Goal: Task Accomplishment & Management: Manage account settings

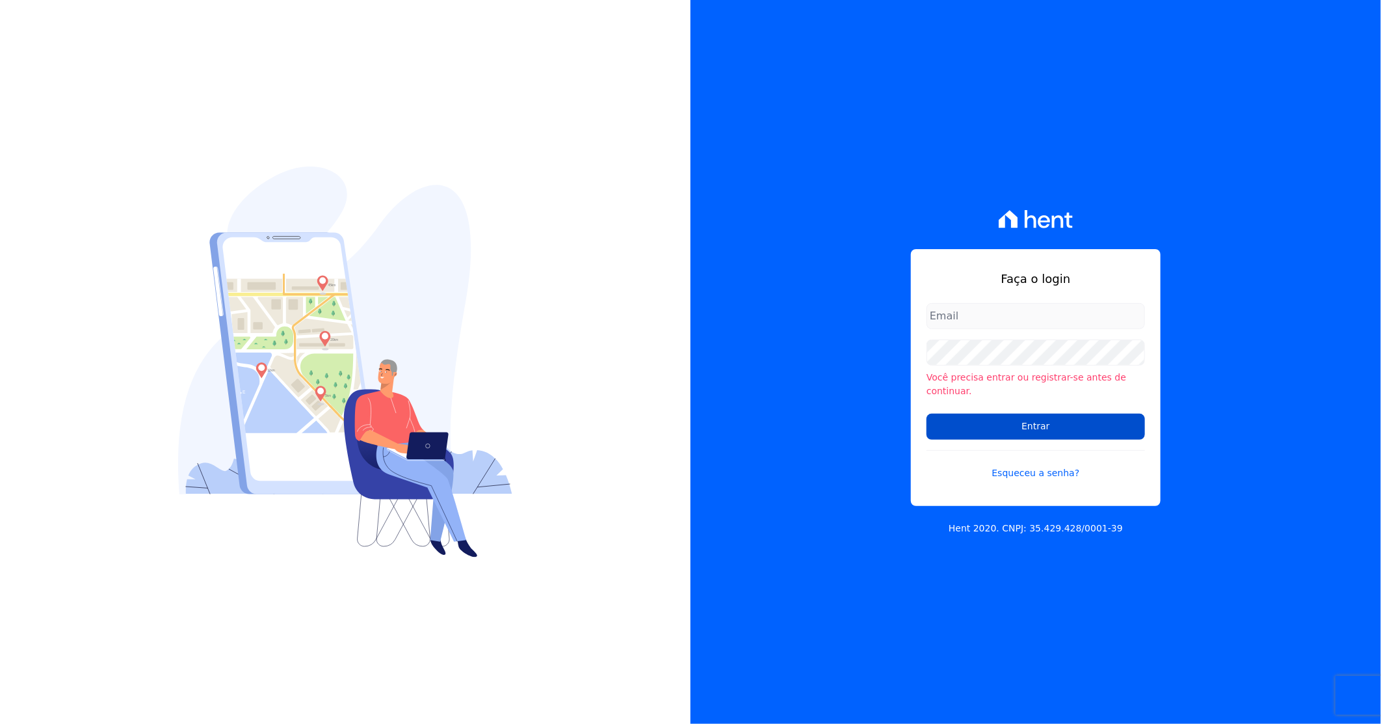
type input "[PERSON_NAME][EMAIL_ADDRESS][DOMAIN_NAME]"
click at [982, 414] on input "Entrar" at bounding box center [1036, 427] width 218 height 26
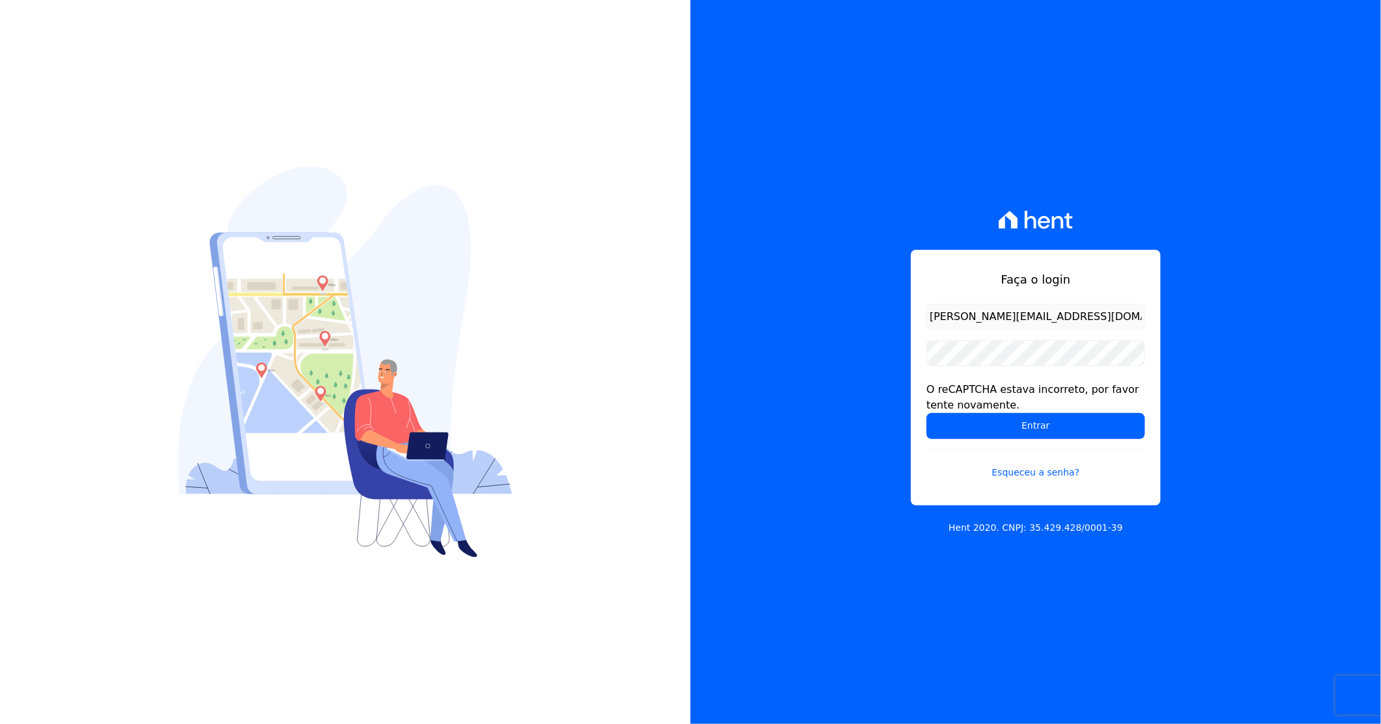
click at [1000, 410] on div "O reCAPTCHA estava incorreto, por favor tente novamente." at bounding box center [1036, 397] width 218 height 31
click at [1005, 421] on input "Entrar" at bounding box center [1036, 426] width 218 height 26
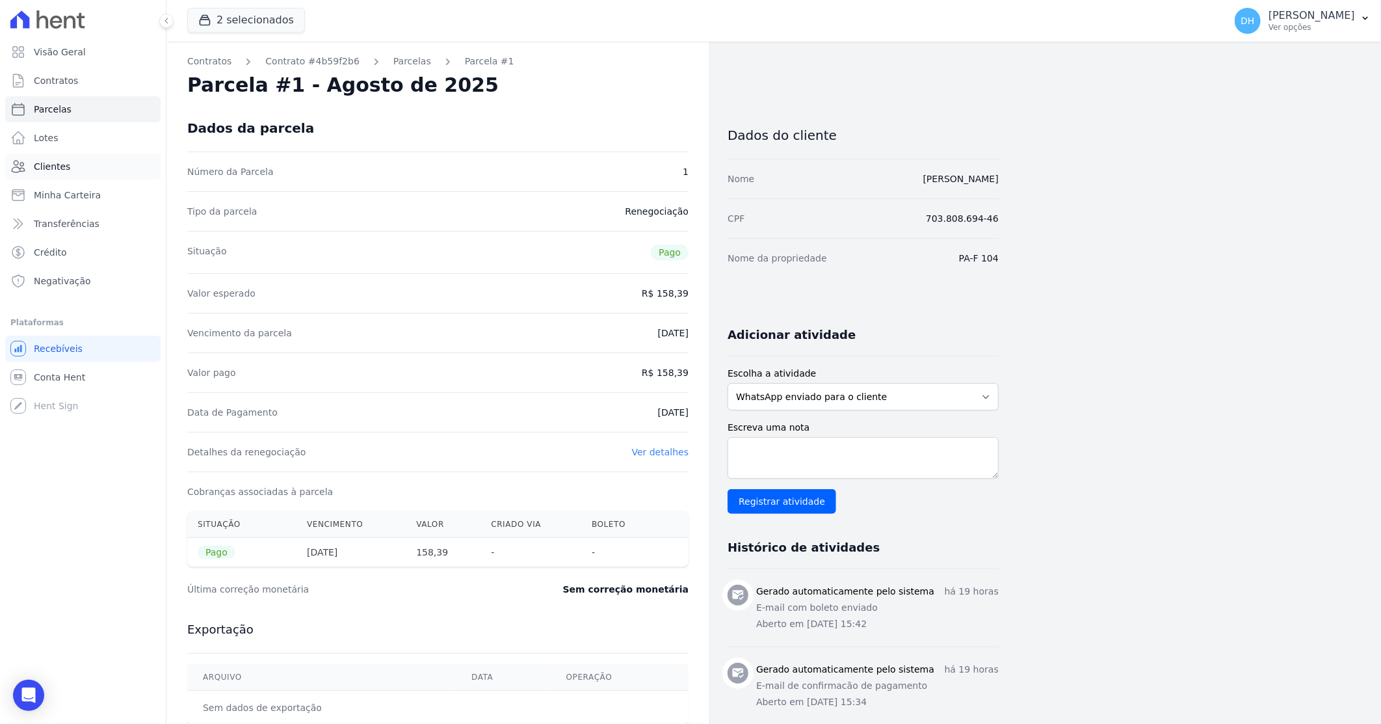
click at [66, 166] on span "Clientes" at bounding box center [52, 166] width 36 height 13
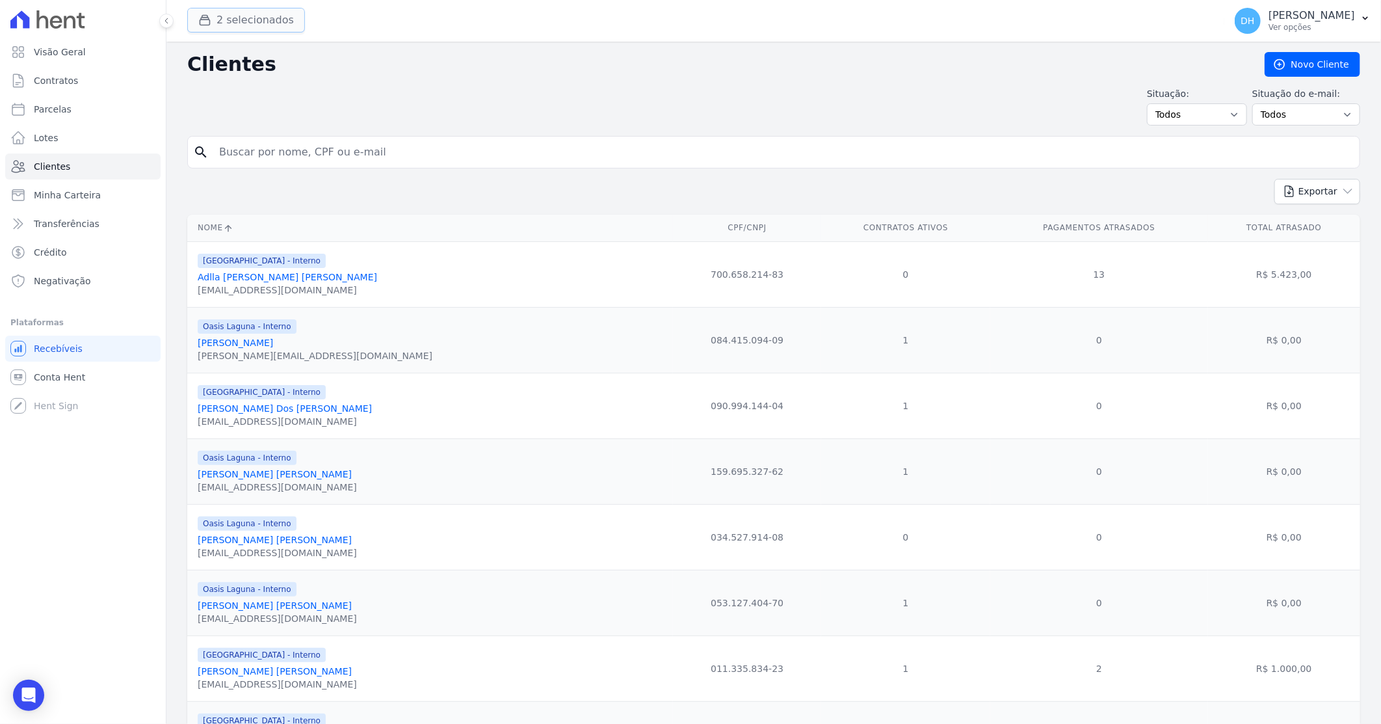
click at [247, 24] on button "2 selecionados" at bounding box center [246, 20] width 118 height 25
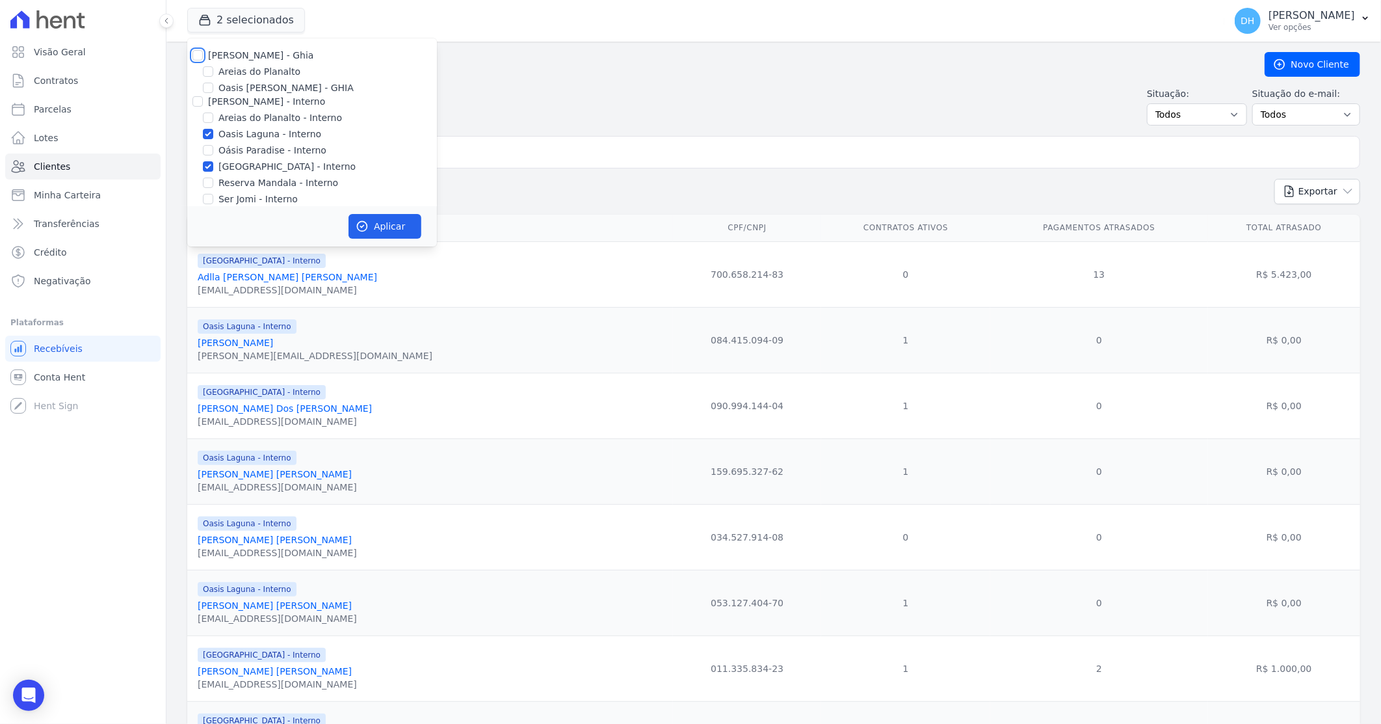
click at [199, 57] on input "[PERSON_NAME] - Ghia" at bounding box center [197, 55] width 10 height 10
checkbox input "true"
click at [199, 103] on input "[PERSON_NAME] - Interno" at bounding box center [197, 101] width 10 height 10
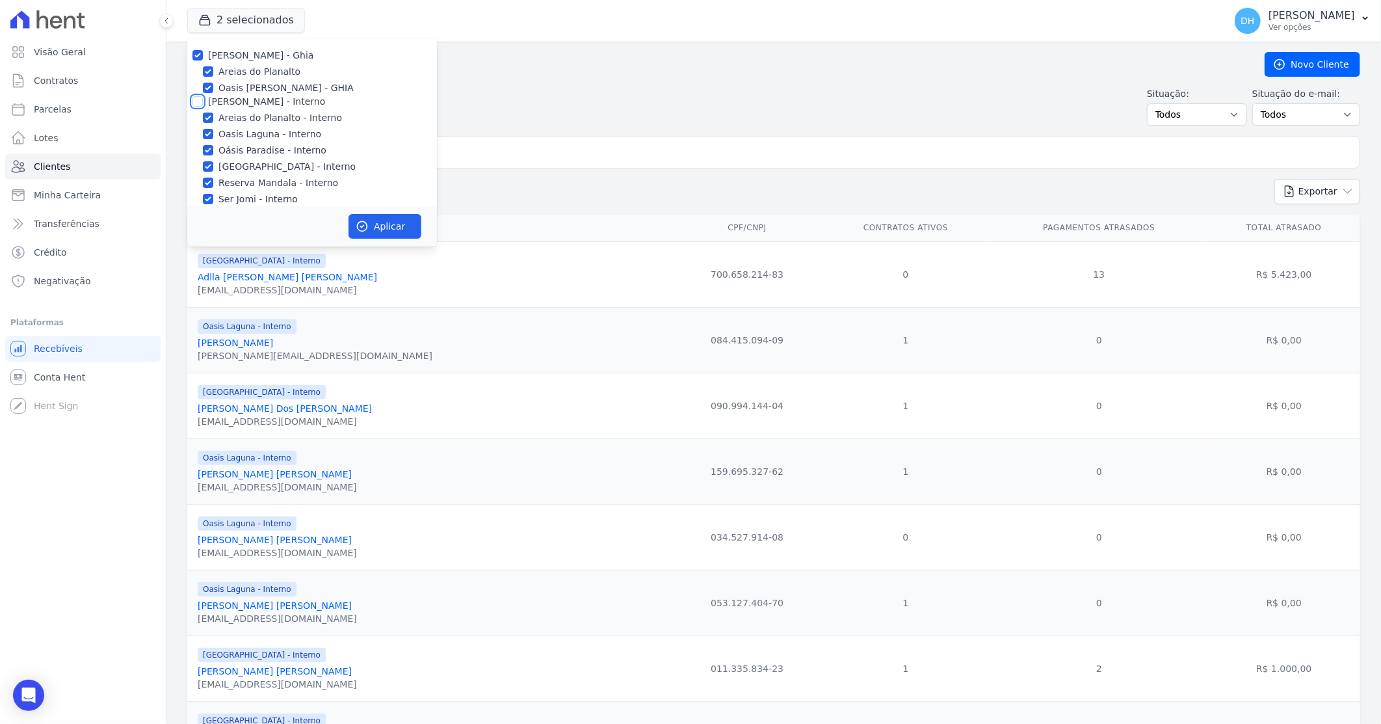
checkbox input "true"
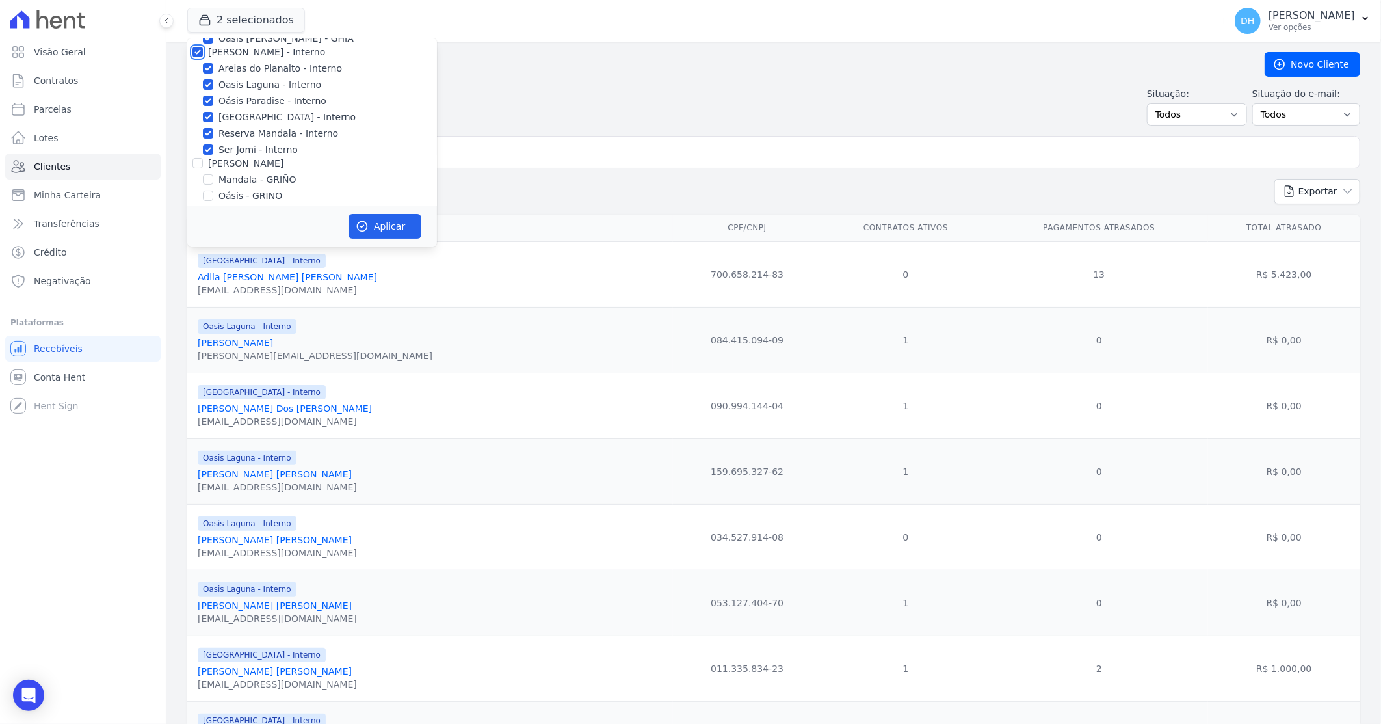
scroll to position [72, 0]
click at [196, 139] on input "[PERSON_NAME]" at bounding box center [197, 140] width 10 height 10
checkbox input "true"
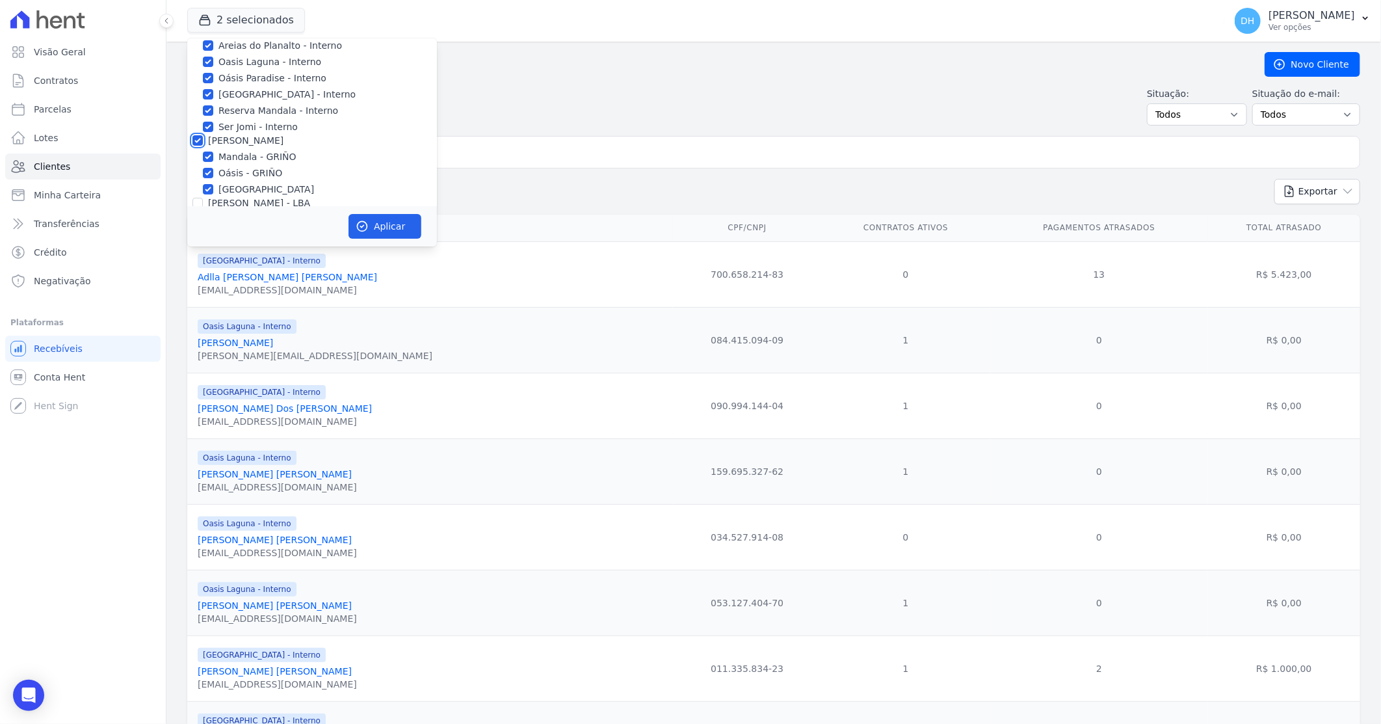
checkbox input "true"
click at [200, 131] on input "[PERSON_NAME] - LBA" at bounding box center [197, 131] width 10 height 10
checkbox input "true"
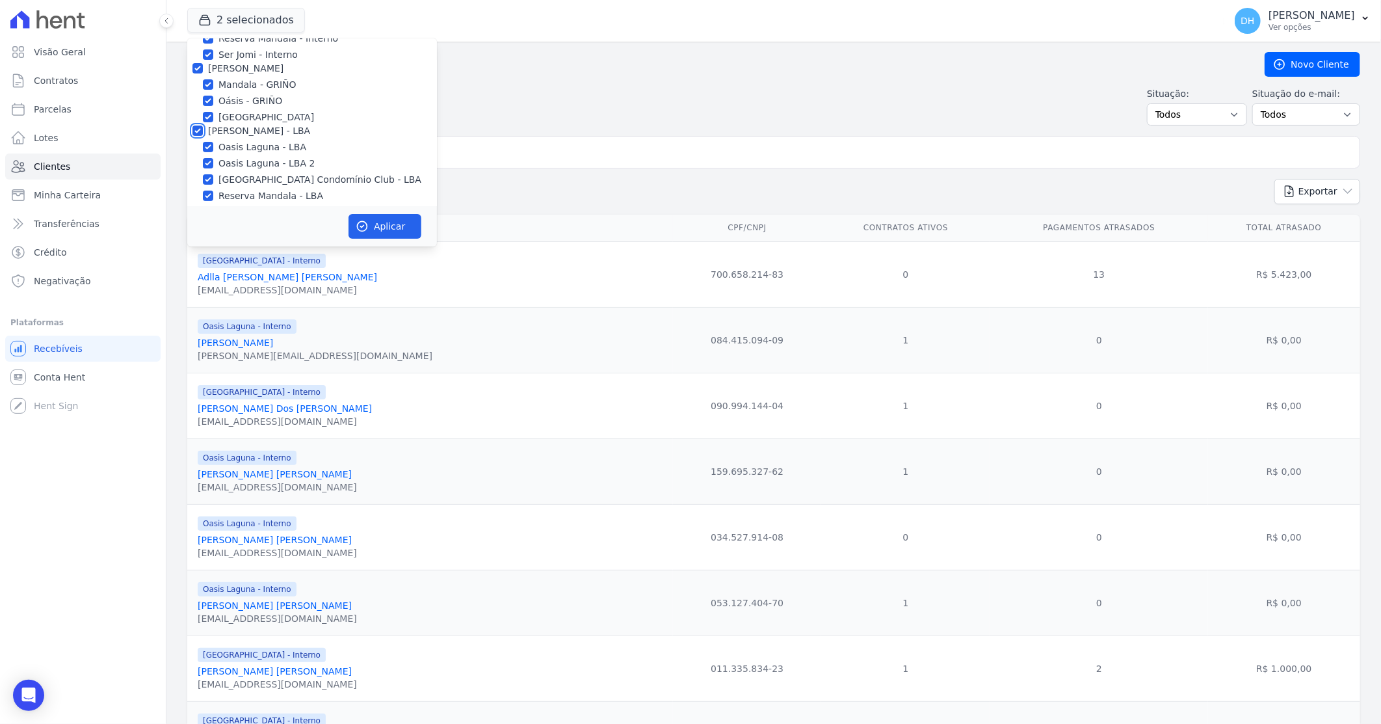
checkbox input "true"
click at [388, 220] on button "Aplicar" at bounding box center [385, 226] width 73 height 25
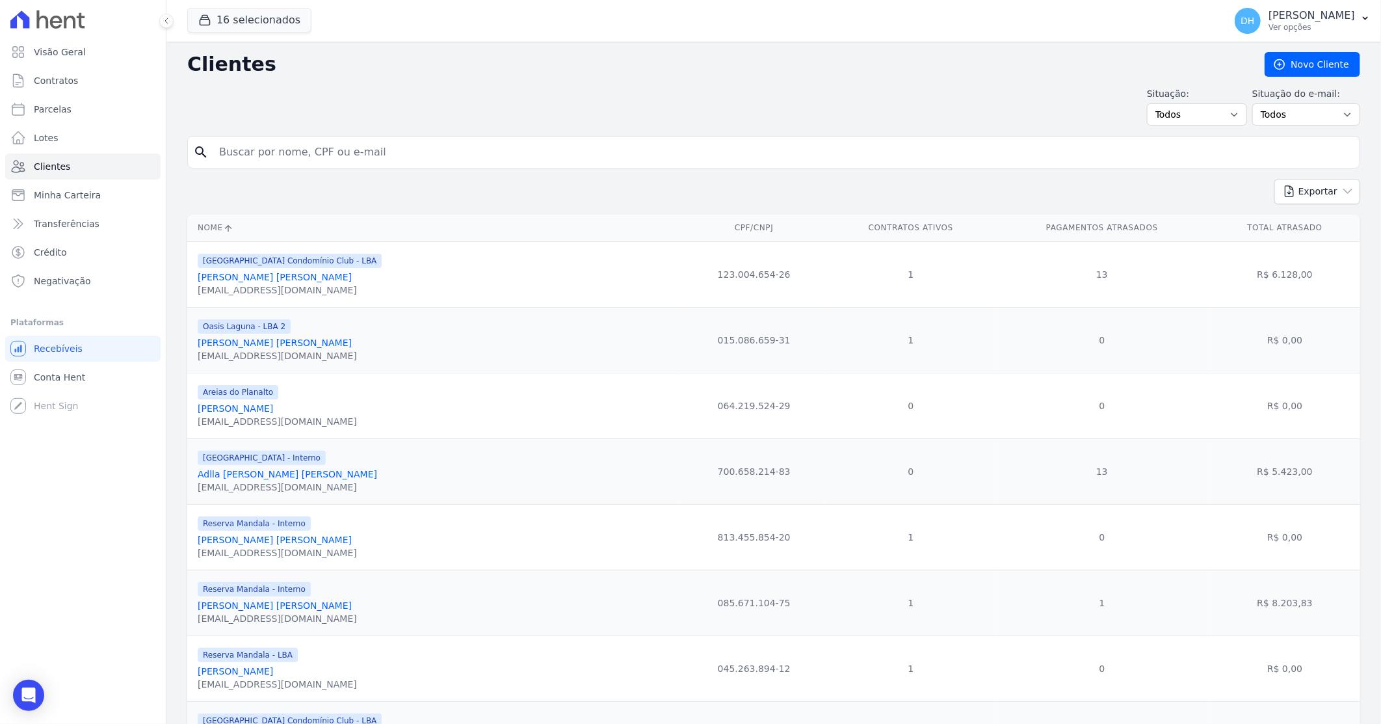
click at [345, 153] on input "search" at bounding box center [782, 152] width 1143 height 26
type input "paulianderson"
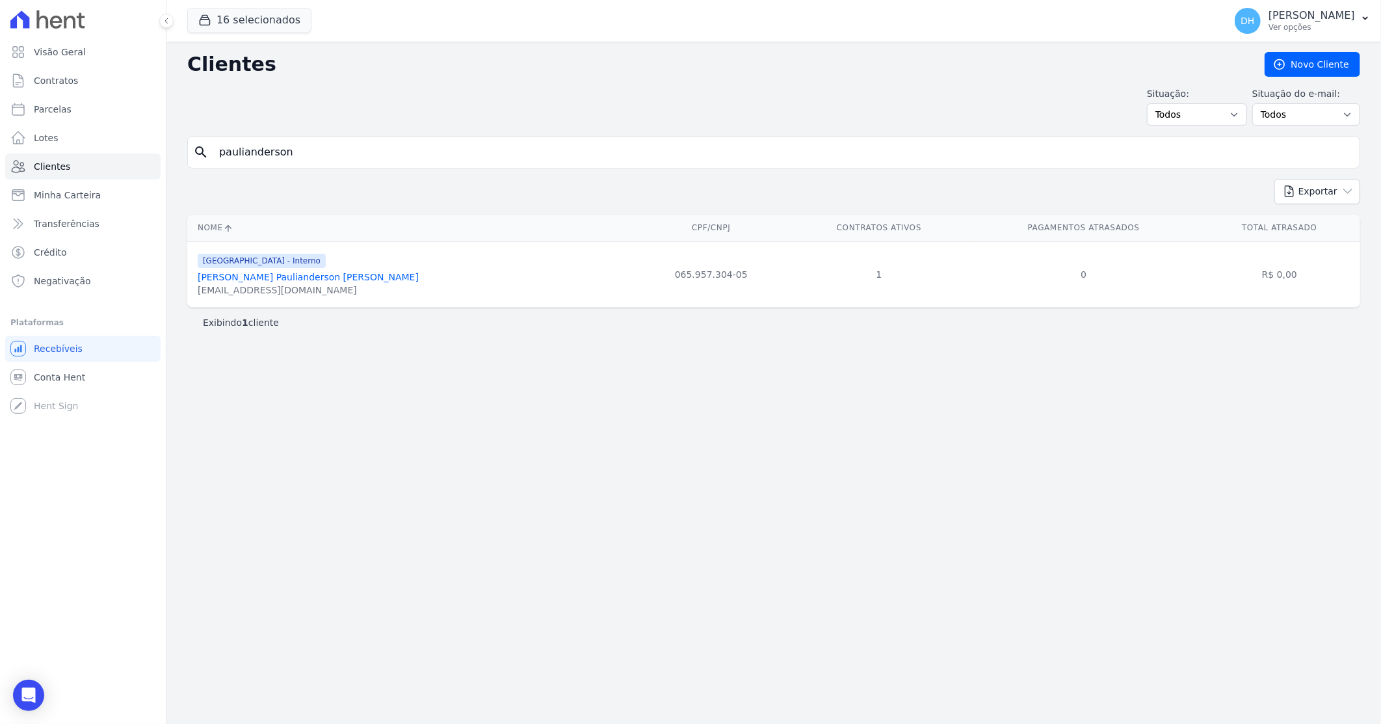
click at [289, 280] on link "[PERSON_NAME] Paulianderson [PERSON_NAME]" at bounding box center [308, 277] width 221 height 10
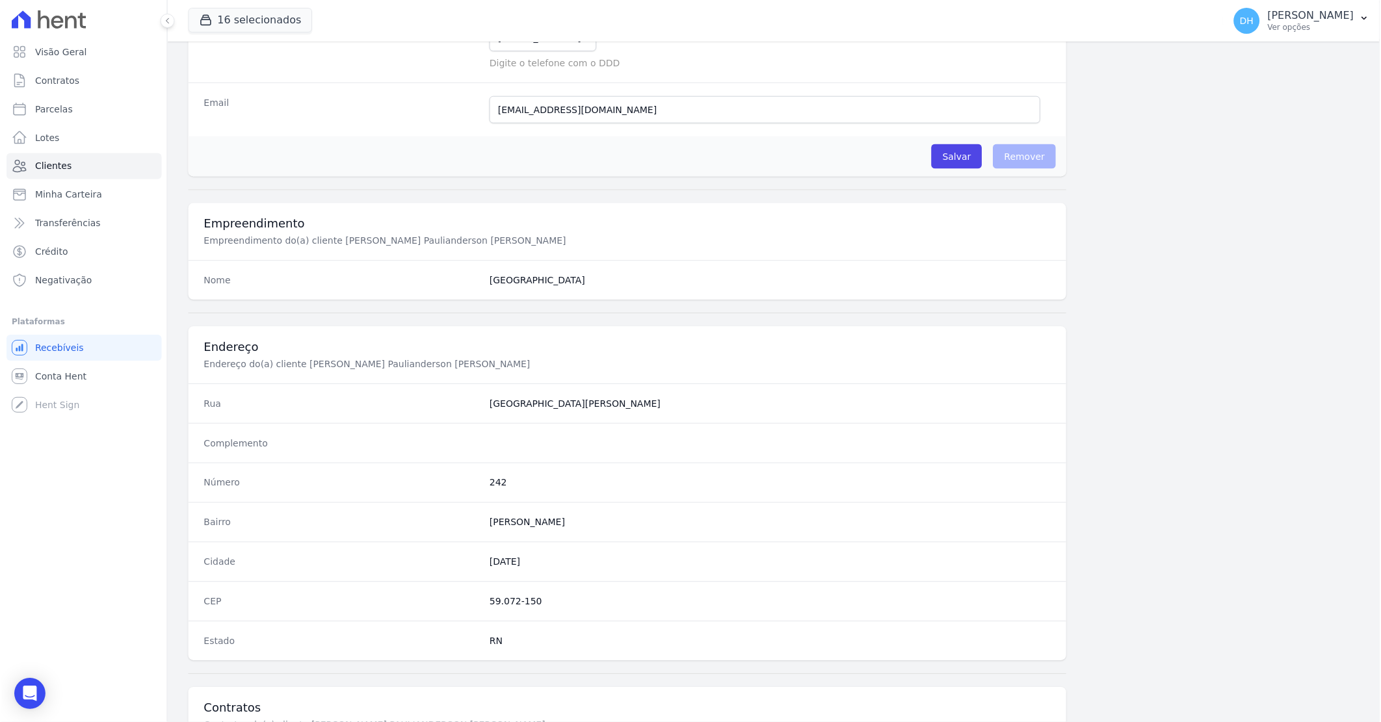
scroll to position [495, 0]
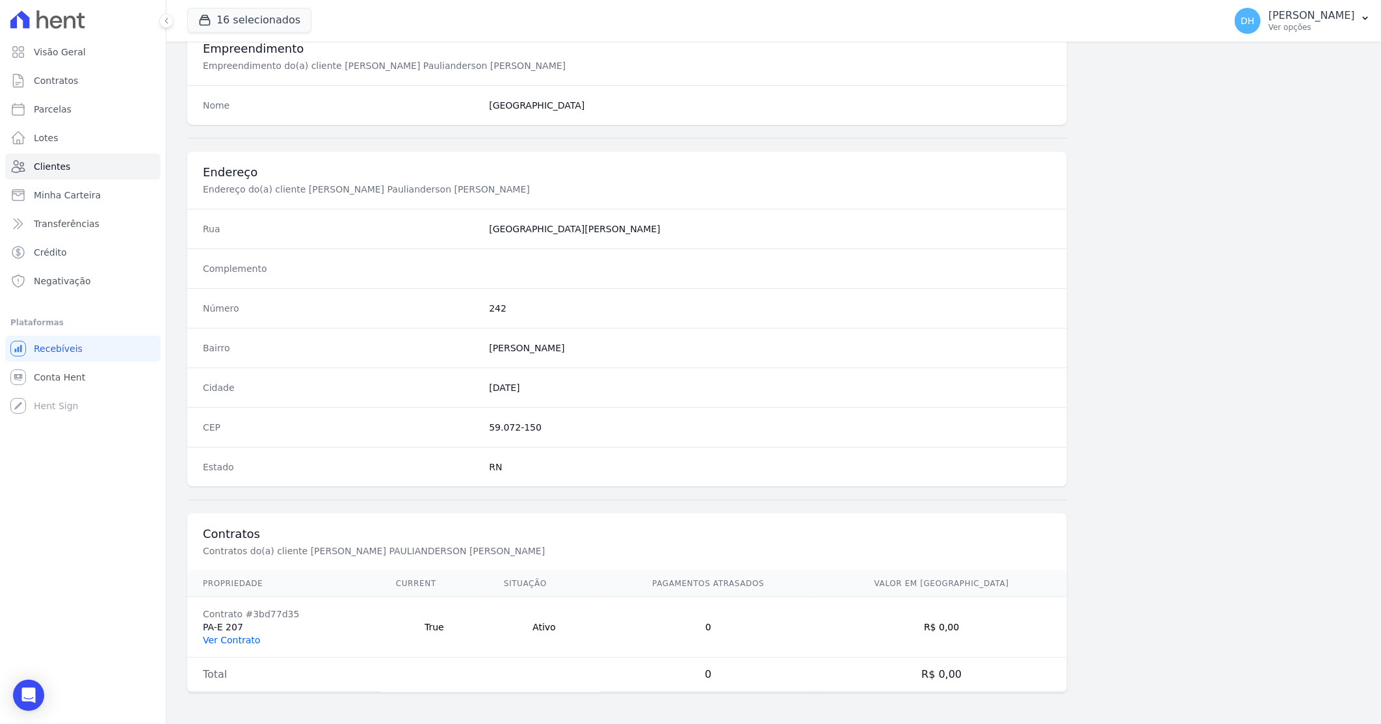
click at [232, 639] on link "Ver Contrato" at bounding box center [231, 640] width 57 height 10
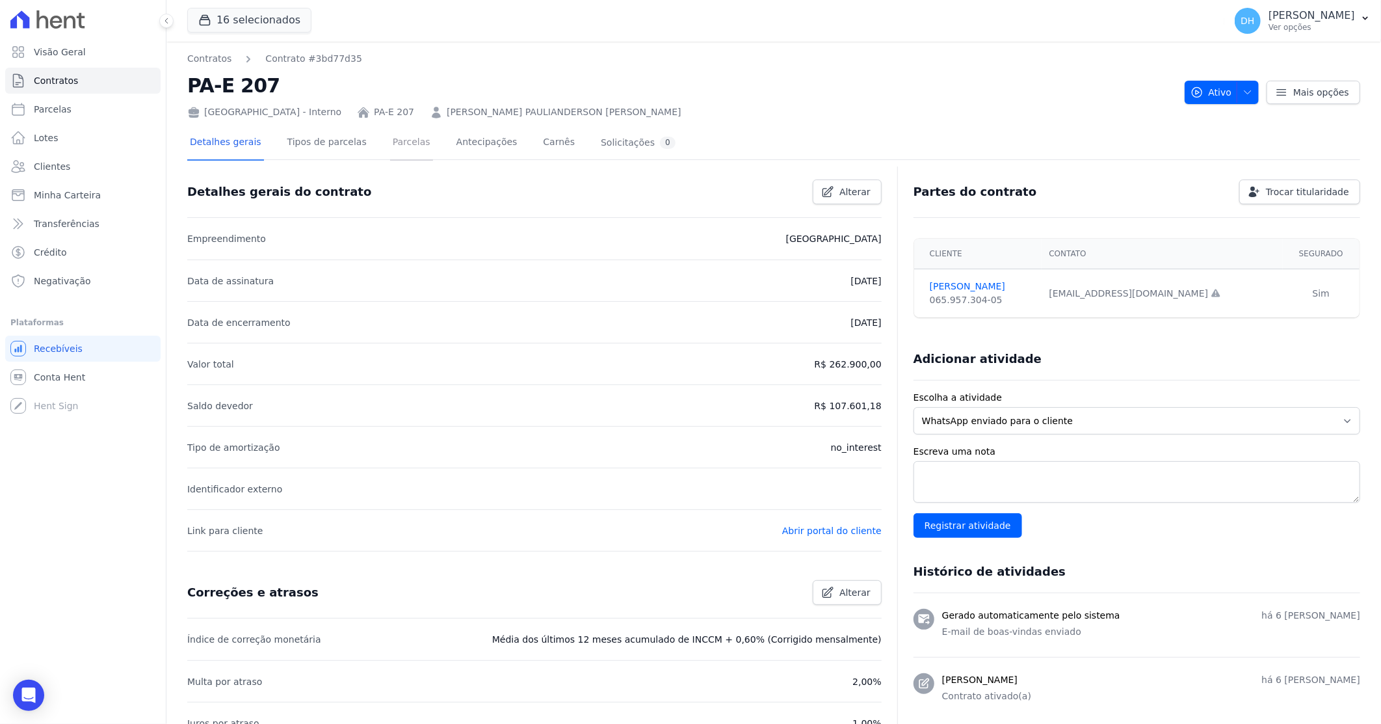
click at [400, 141] on link "Parcelas" at bounding box center [411, 143] width 43 height 34
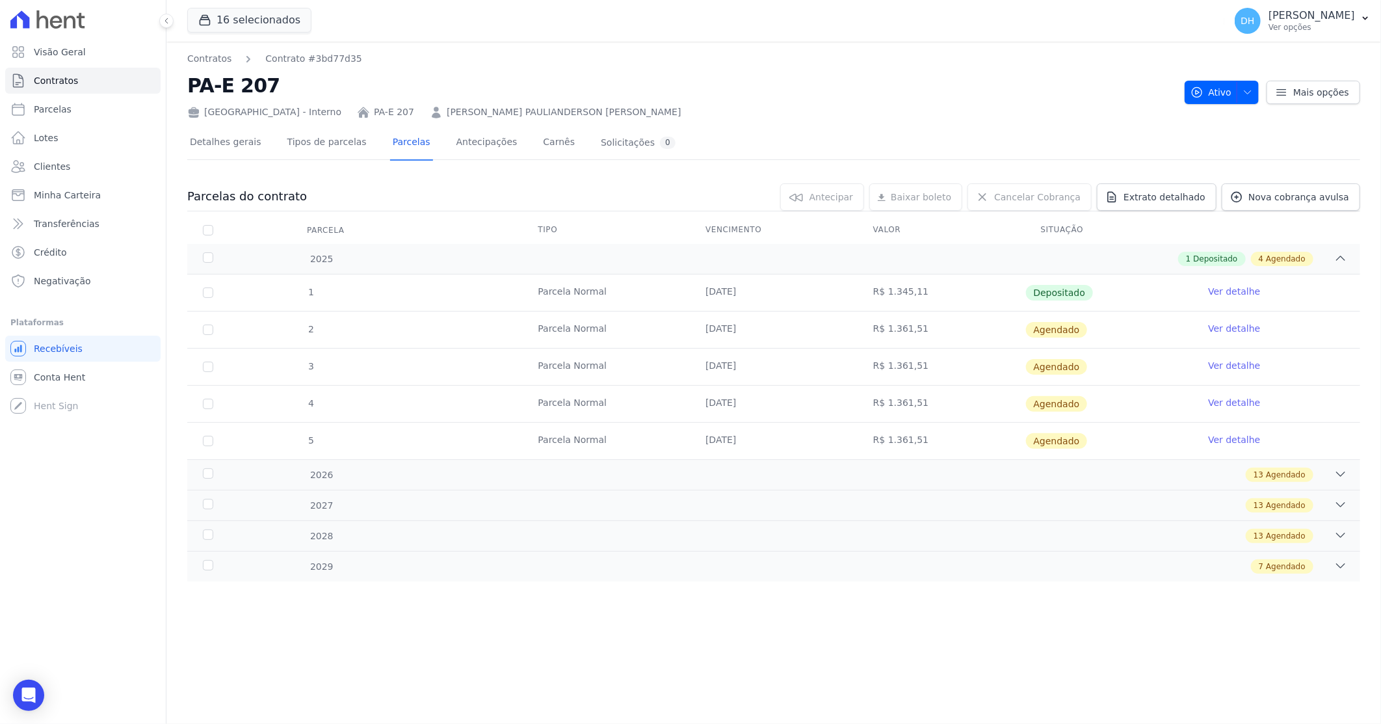
click at [1226, 291] on link "Ver detalhe" at bounding box center [1234, 291] width 52 height 13
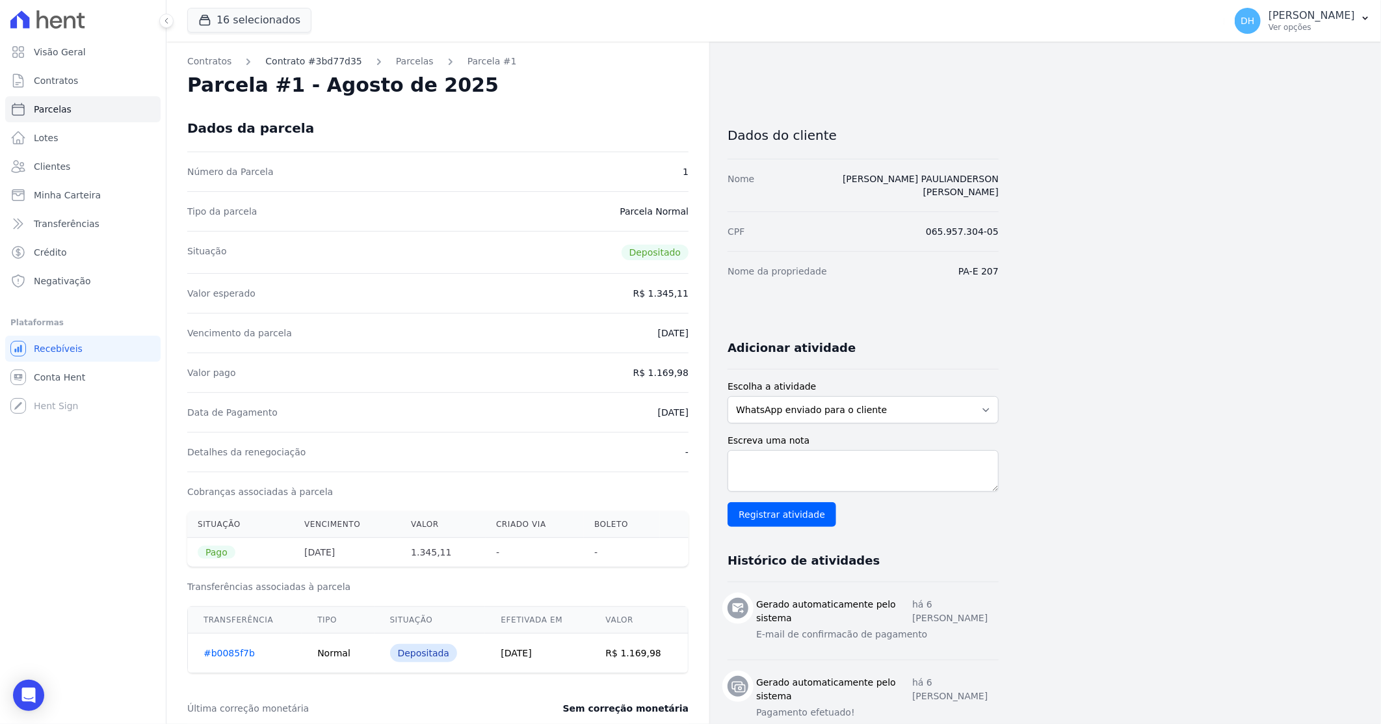
click at [312, 66] on link "Contrato #3bd77d35" at bounding box center [313, 62] width 96 height 14
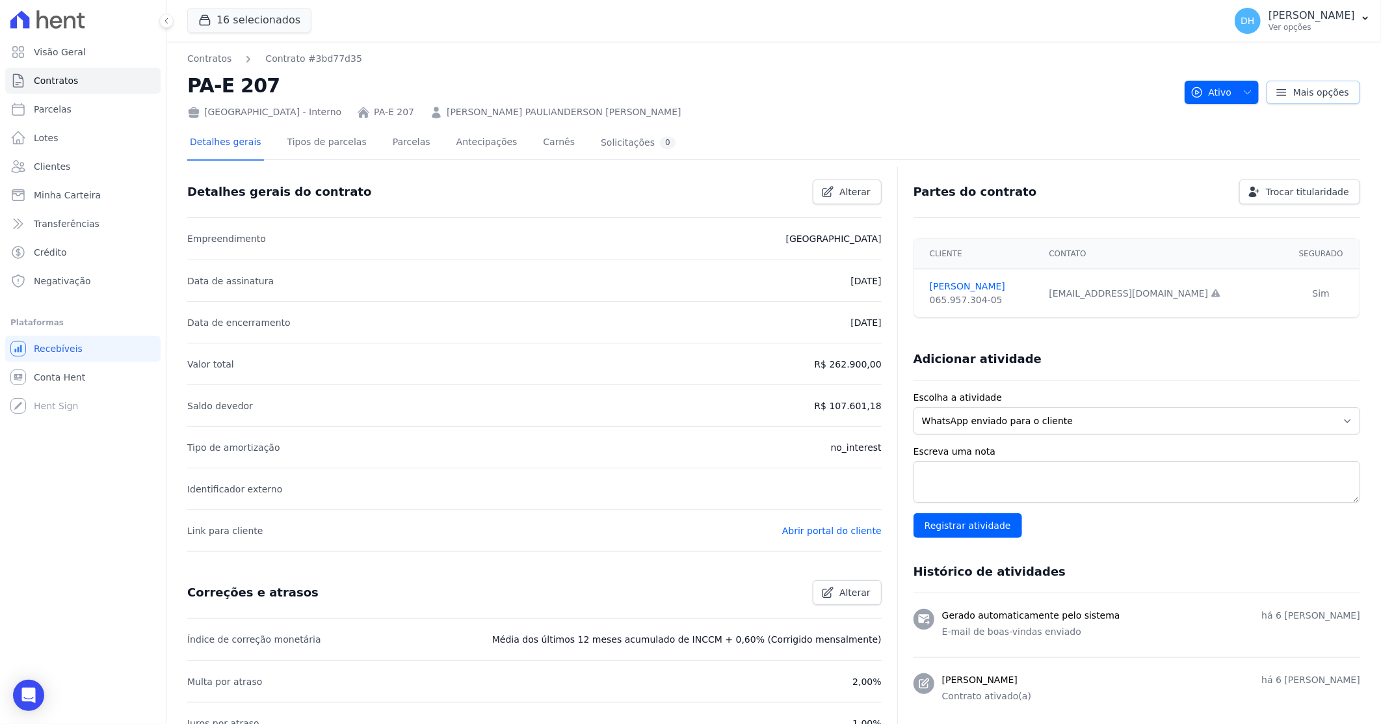
click at [1295, 92] on span "Mais opções" at bounding box center [1321, 92] width 56 height 13
click at [1273, 152] on link "Reenviar email de confirmação" at bounding box center [1267, 148] width 185 height 24
click at [1042, 290] on td "[EMAIL_ADDRESS][DOMAIN_NAME] Email e telefone não confirmados." at bounding box center [1162, 293] width 241 height 49
drag, startPoint x: 1042, startPoint y: 289, endPoint x: 1175, endPoint y: 277, distance: 133.2
click at [1175, 277] on td "[EMAIL_ADDRESS][DOMAIN_NAME] Email e telefone não confirmados." at bounding box center [1162, 293] width 241 height 49
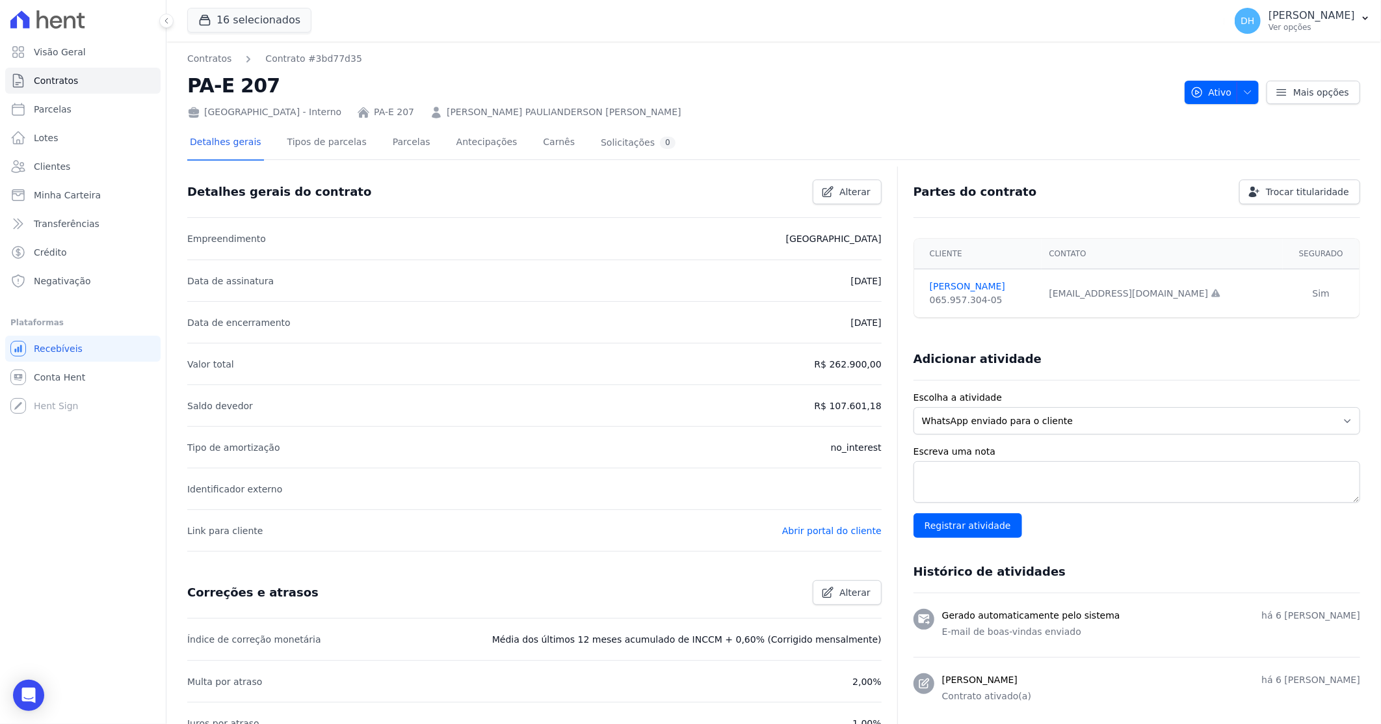
copy div "[EMAIL_ADDRESS][DOMAIN_NAME]"
click at [1117, 121] on div "Detalhes gerais Tipos de parcelas [GEOGRAPHIC_DATA] Antecipações [PERSON_NAME] …" at bounding box center [773, 506] width 1173 height 775
click at [950, 291] on link "[PERSON_NAME]" at bounding box center [982, 287] width 104 height 14
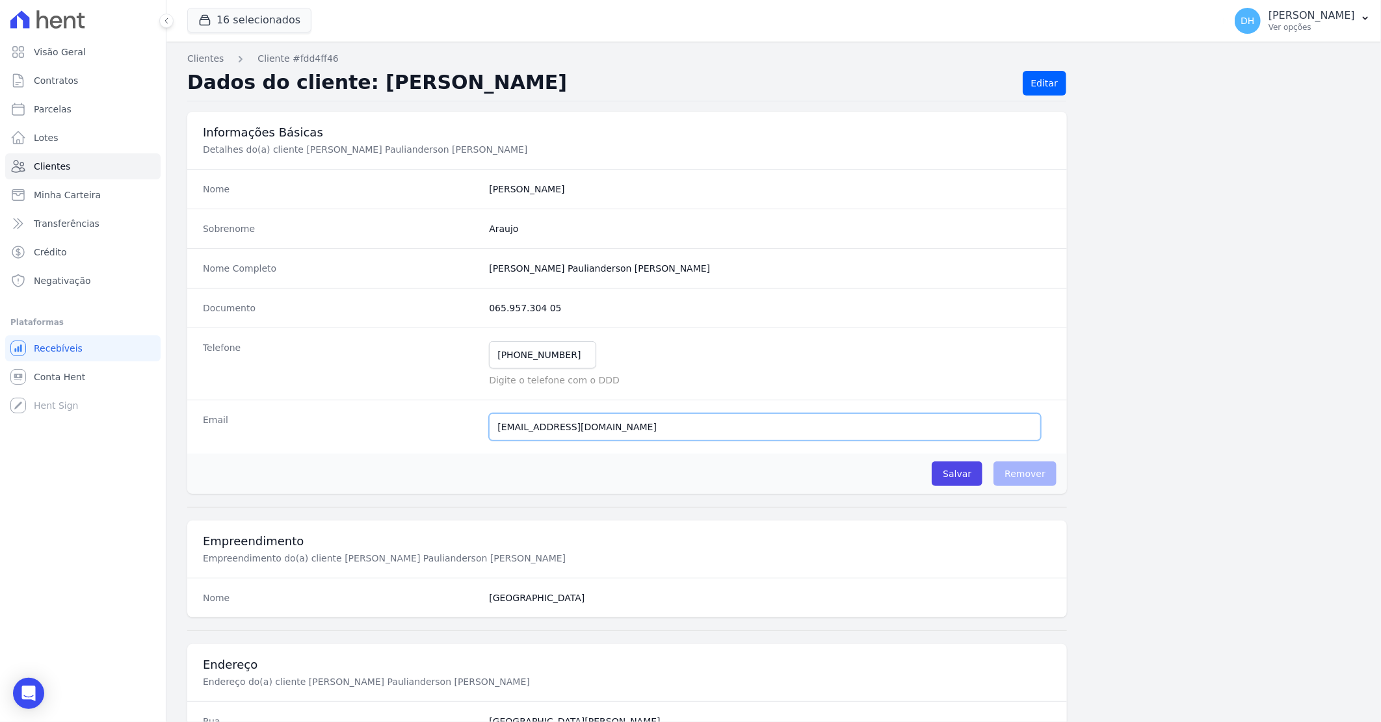
drag, startPoint x: 646, startPoint y: 428, endPoint x: 449, endPoint y: 420, distance: 197.2
click at [449, 420] on div "Email [EMAIL_ADDRESS][DOMAIN_NAME] E-mail enviado. Aguardando confirmação.." at bounding box center [627, 427] width 880 height 54
paste input "m"
type input "[EMAIL_ADDRESS][DOMAIN_NAME]"
click at [963, 476] on input "Salvar" at bounding box center [957, 474] width 51 height 25
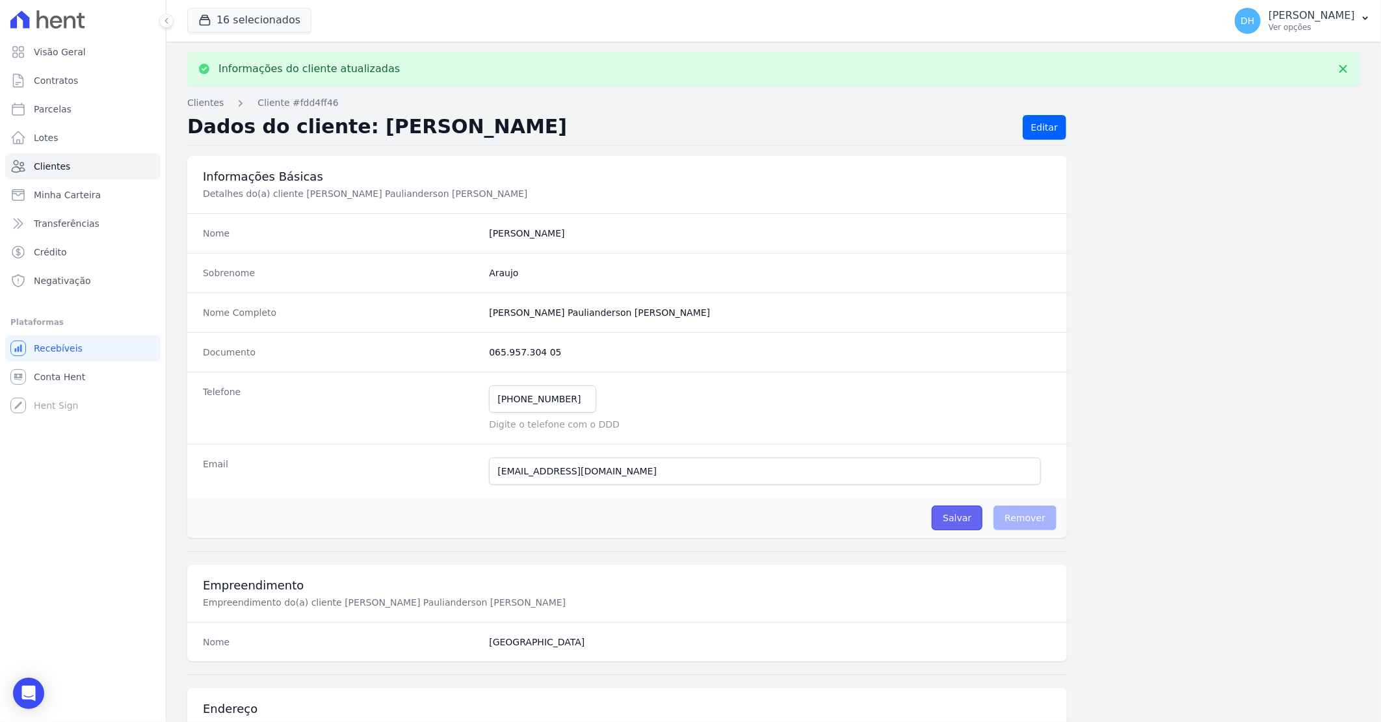
click at [954, 519] on input "Salvar" at bounding box center [957, 518] width 51 height 25
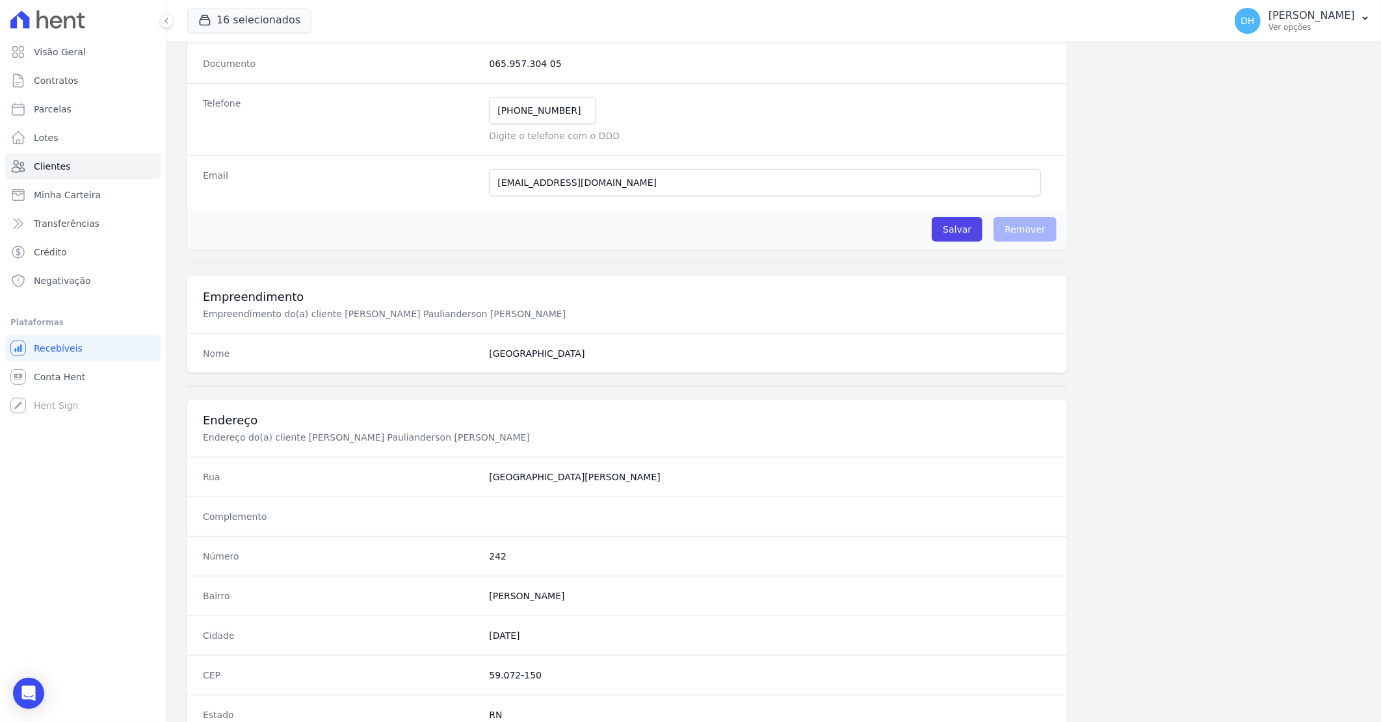
scroll to position [540, 0]
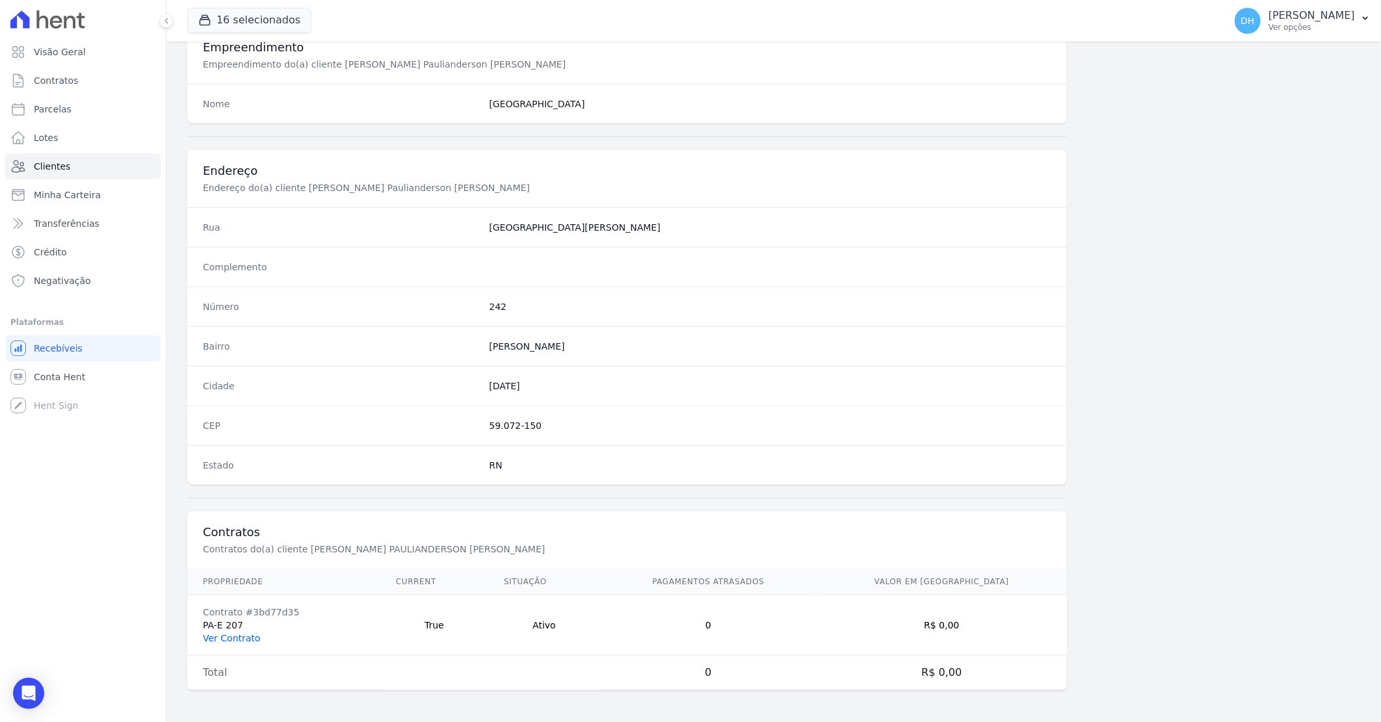
click at [225, 640] on link "Ver Contrato" at bounding box center [231, 638] width 57 height 10
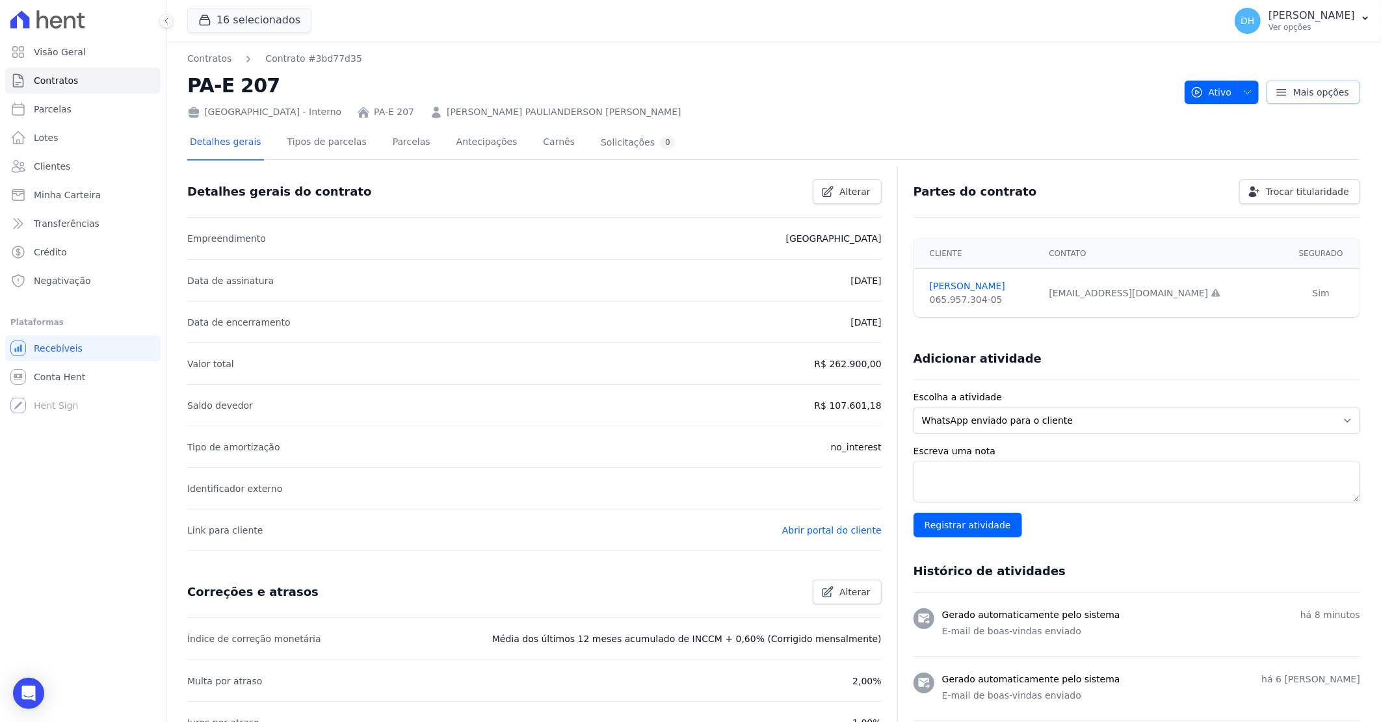
click at [1308, 101] on link "Mais opções" at bounding box center [1314, 92] width 94 height 23
click at [1236, 145] on link "Reenviar email de confirmação" at bounding box center [1267, 148] width 185 height 24
click at [953, 284] on link "[PERSON_NAME]" at bounding box center [982, 287] width 104 height 14
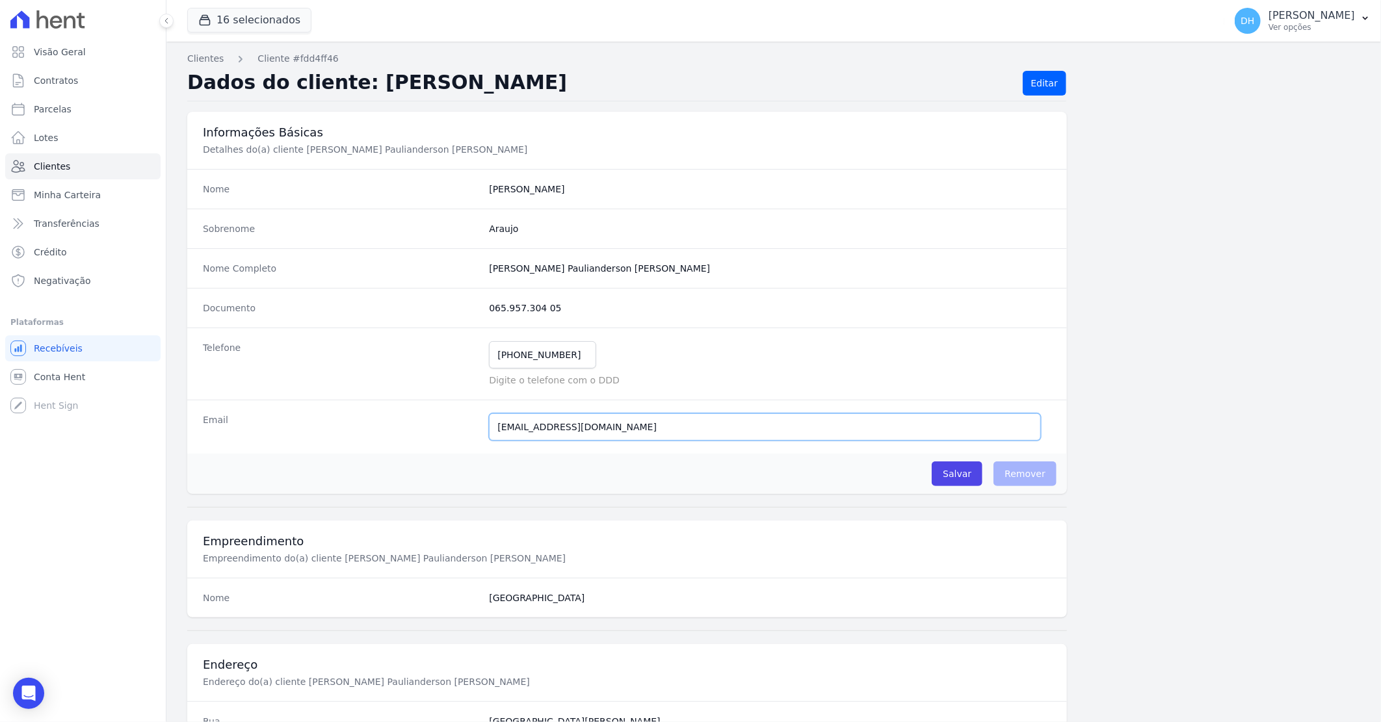
drag, startPoint x: 646, startPoint y: 425, endPoint x: 467, endPoint y: 432, distance: 179.6
click at [467, 432] on div "Email [EMAIL_ADDRESS][DOMAIN_NAME] Email confirmado." at bounding box center [627, 427] width 880 height 54
paste input "auceniraanjos"
type input "[EMAIL_ADDRESS][DOMAIN_NAME]"
click at [831, 476] on div "Salvar O cliente está associado a algum contrato Remover" at bounding box center [627, 474] width 880 height 40
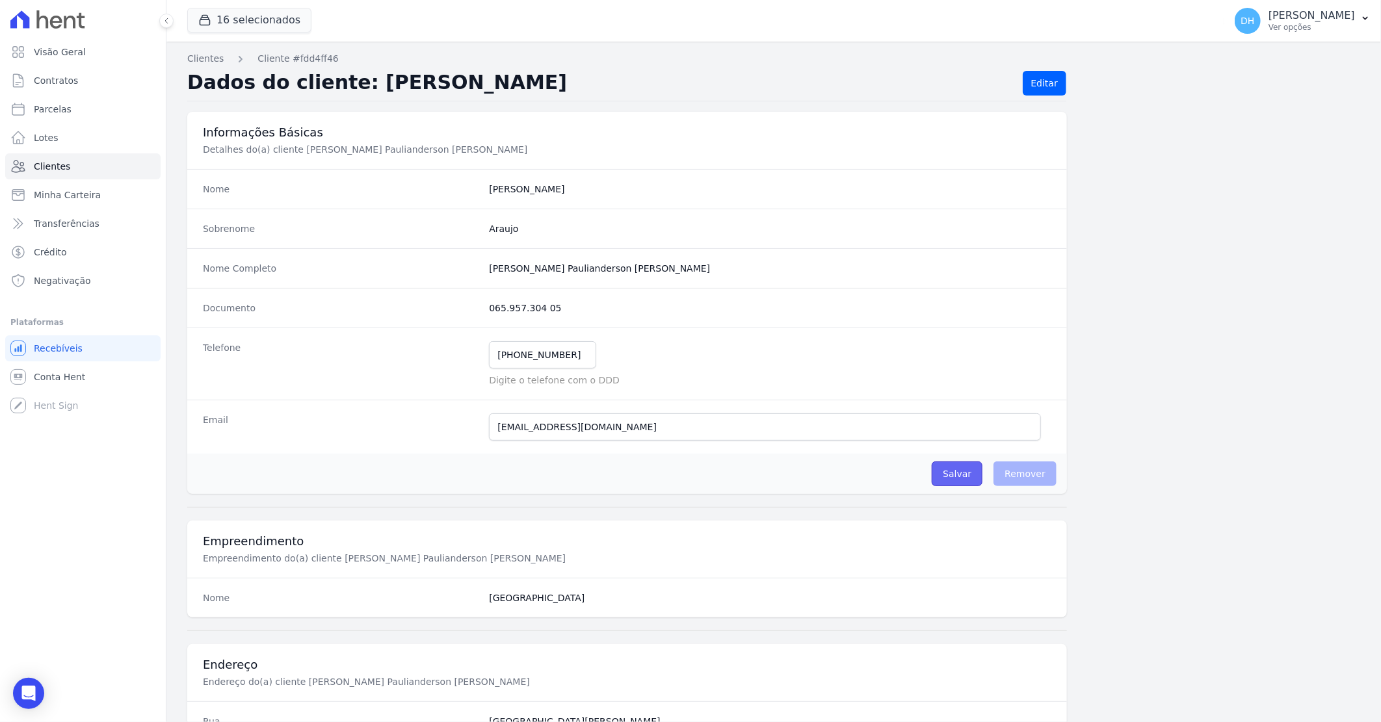
click at [947, 478] on input "Salvar" at bounding box center [957, 474] width 51 height 25
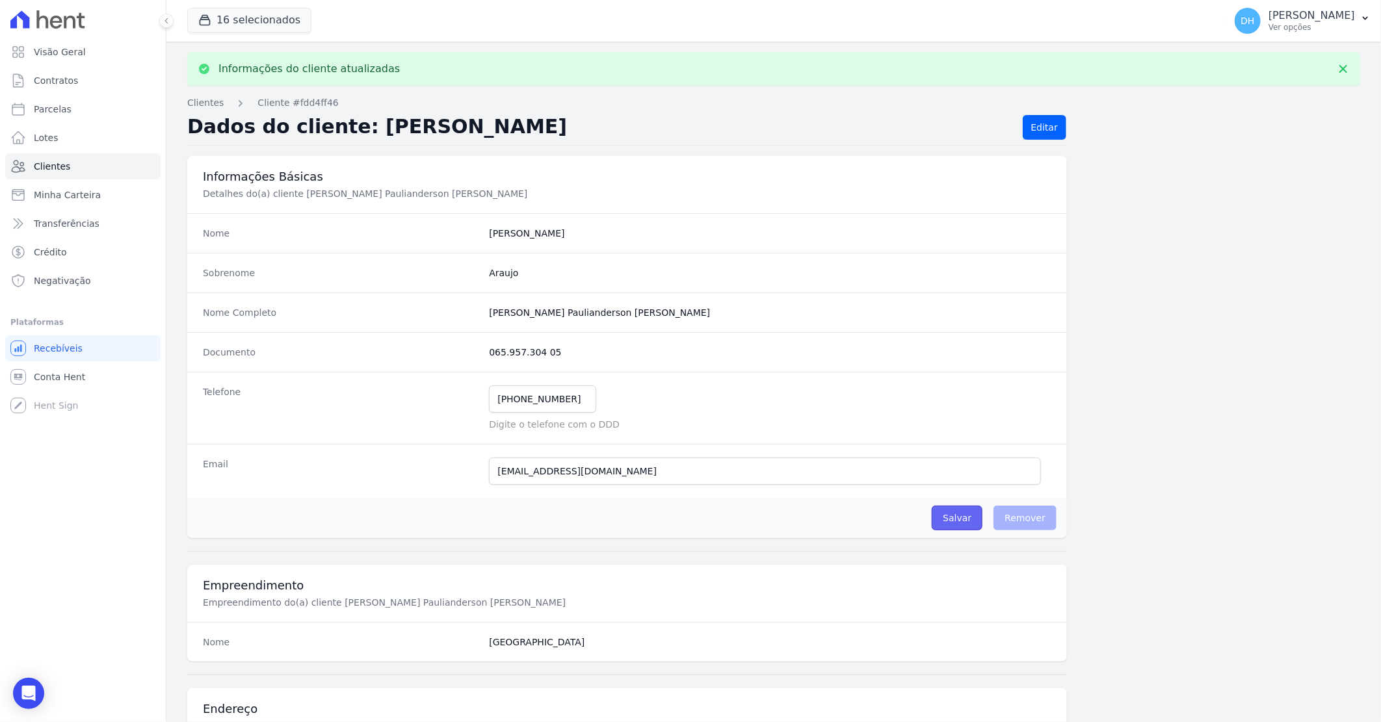
click at [959, 518] on input "Salvar" at bounding box center [957, 518] width 51 height 25
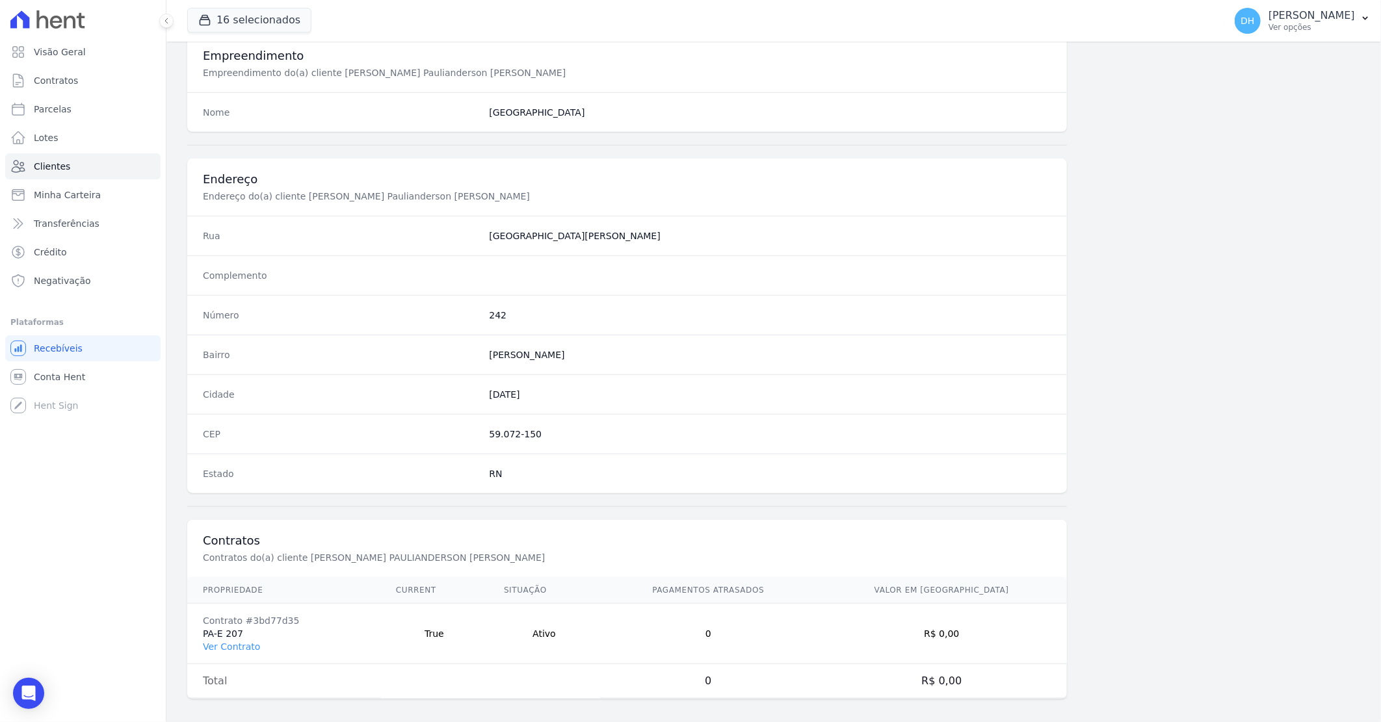
scroll to position [540, 0]
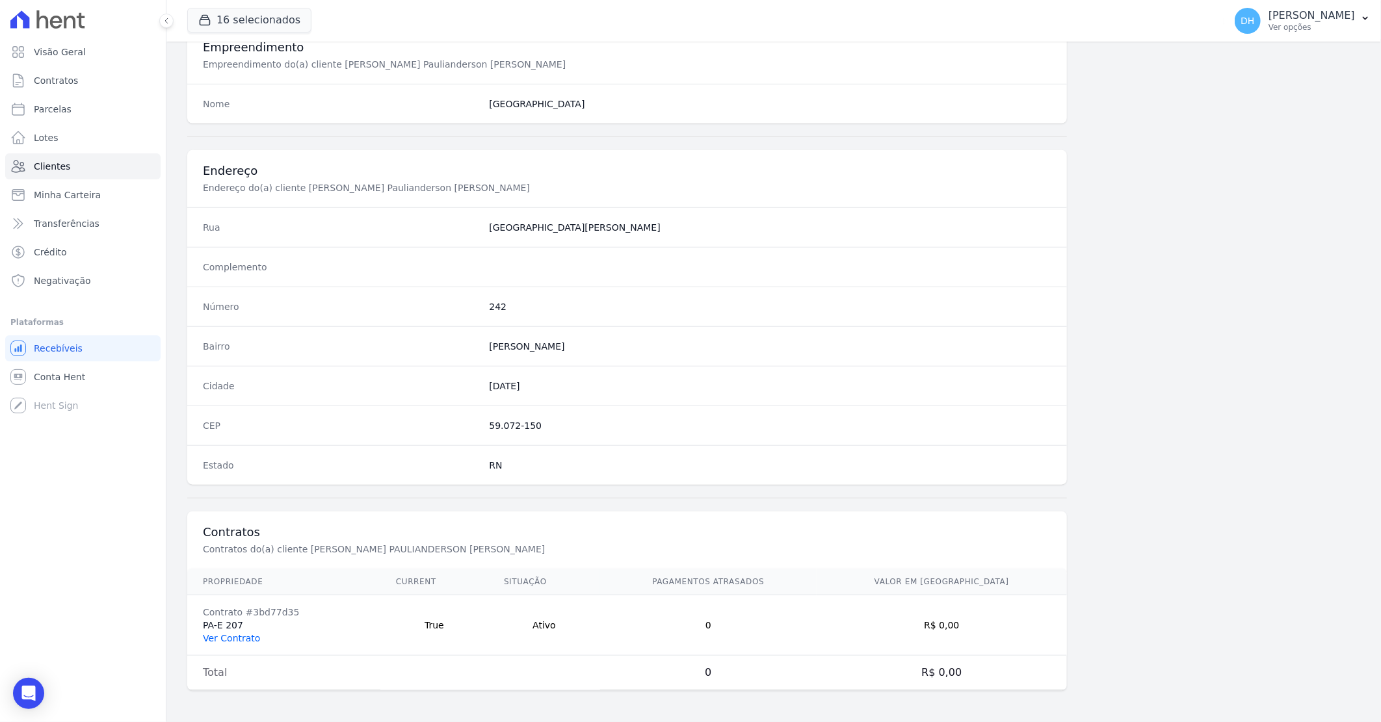
click at [243, 636] on link "Ver Contrato" at bounding box center [231, 638] width 57 height 10
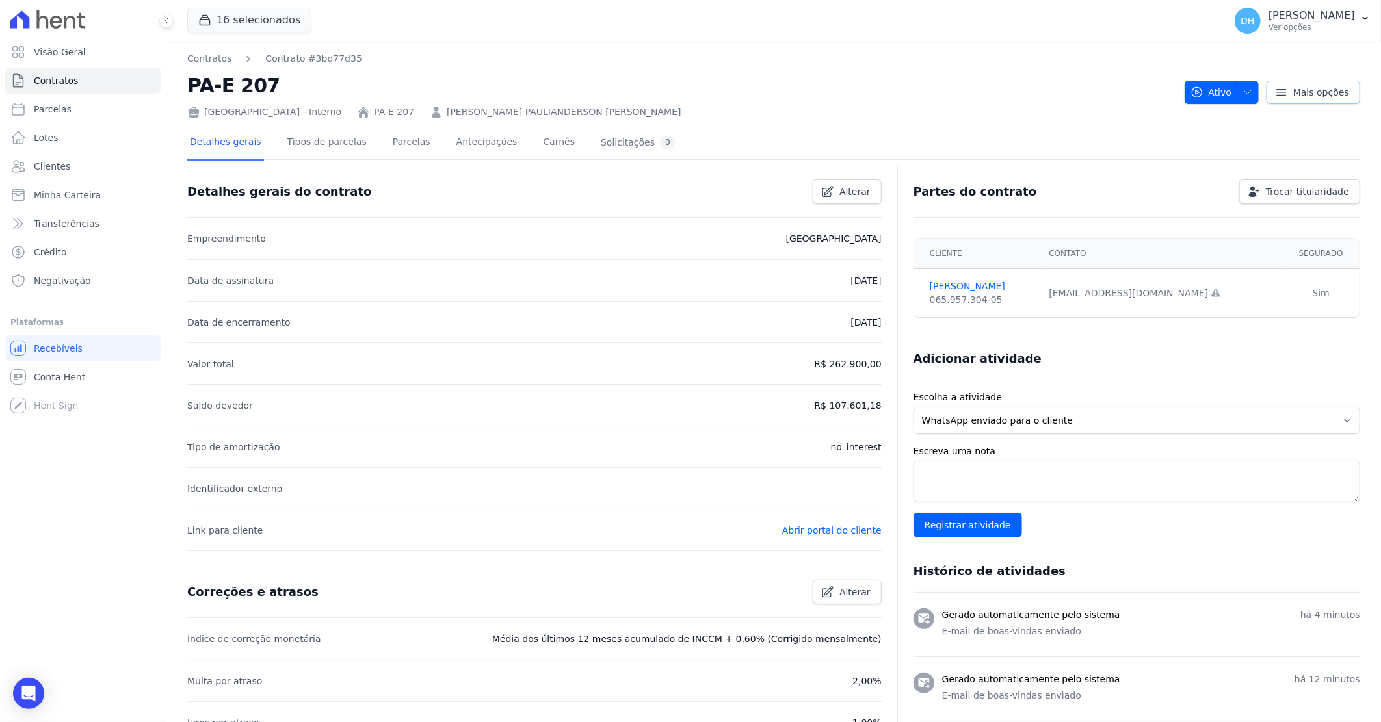
click at [1297, 94] on span "Mais opções" at bounding box center [1321, 92] width 56 height 13
click at [1240, 144] on link "Reenviar email de confirmação" at bounding box center [1267, 148] width 185 height 24
click at [406, 141] on link "Parcelas" at bounding box center [411, 143] width 43 height 34
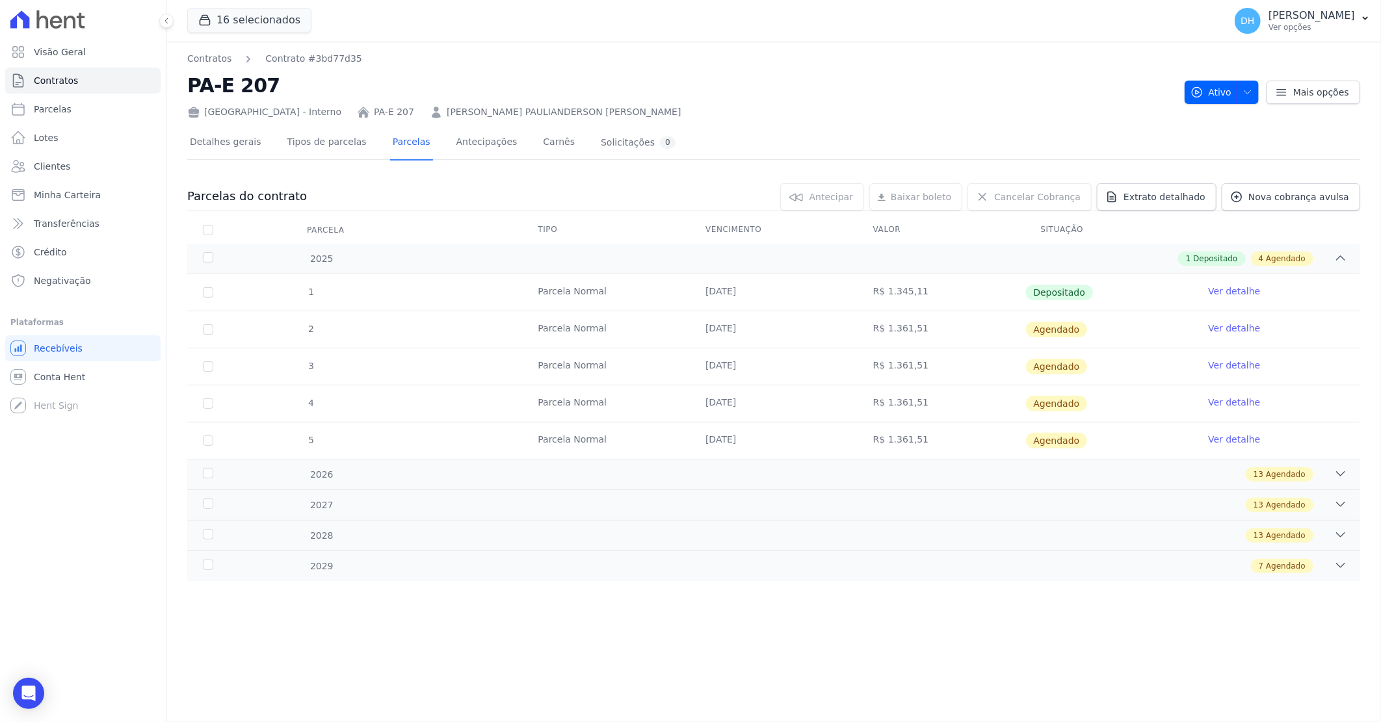
click at [828, 455] on td "[DATE]" at bounding box center [774, 441] width 168 height 36
click at [830, 464] on div "1 [GEOGRAPHIC_DATA] [DATE] R$ 1.345,11 Depositado Ver detalhe 2 [GEOGRAPHIC_DAT…" at bounding box center [773, 366] width 1215 height 195
click at [839, 470] on div "13 Agendado" at bounding box center [831, 475] width 1031 height 14
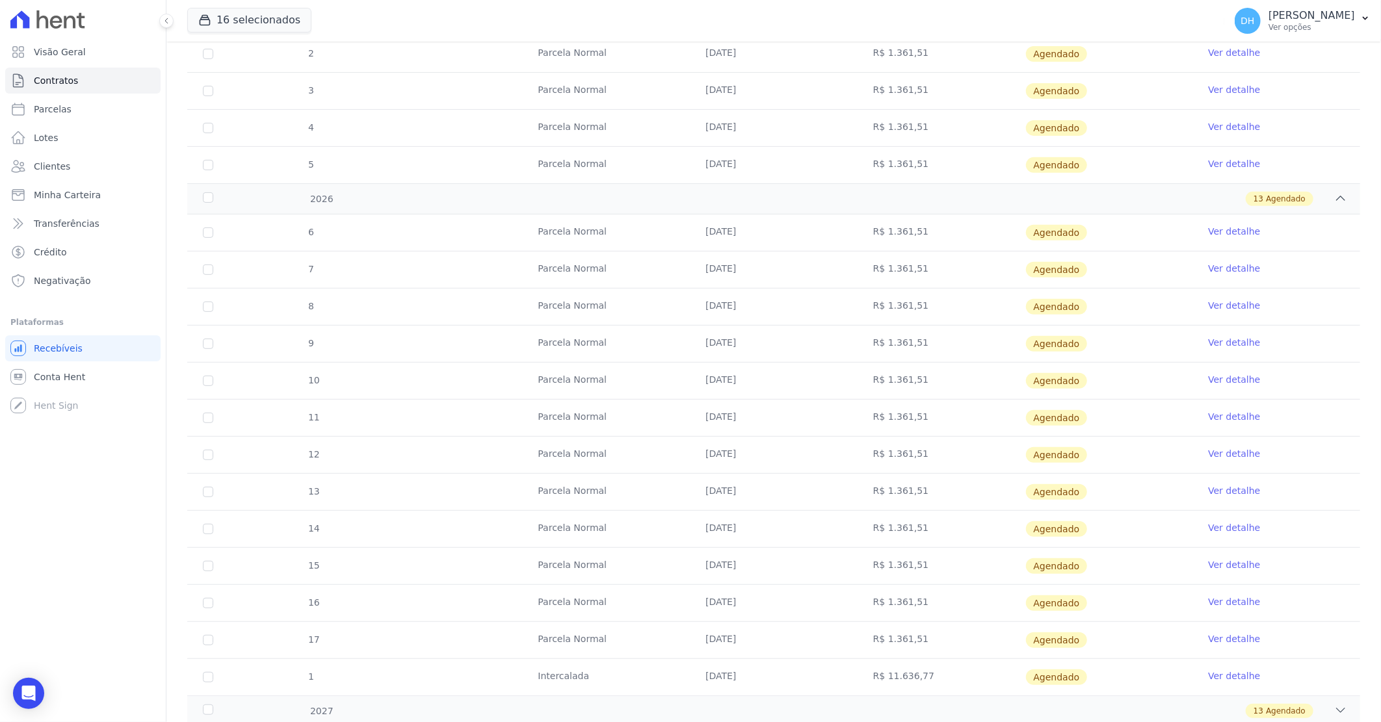
scroll to position [361, 0]
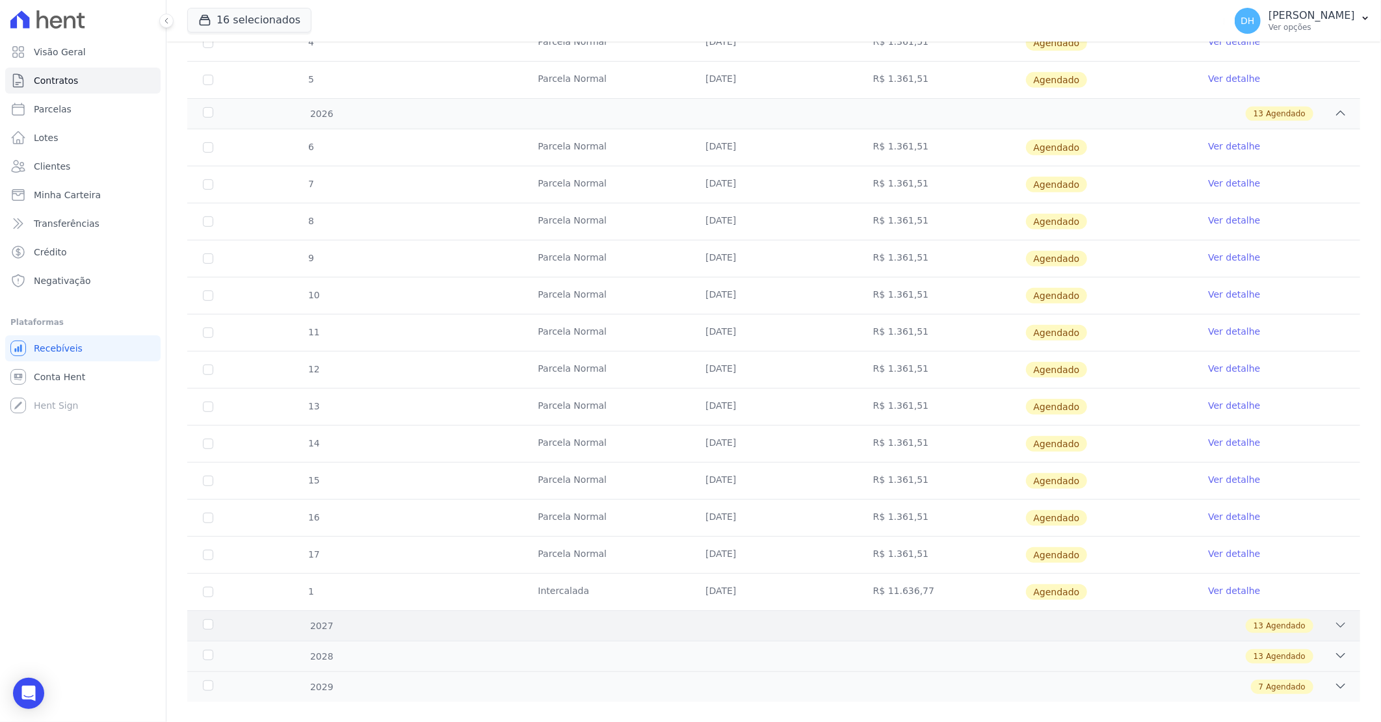
click at [788, 621] on div "13 Agendado" at bounding box center [831, 626] width 1031 height 14
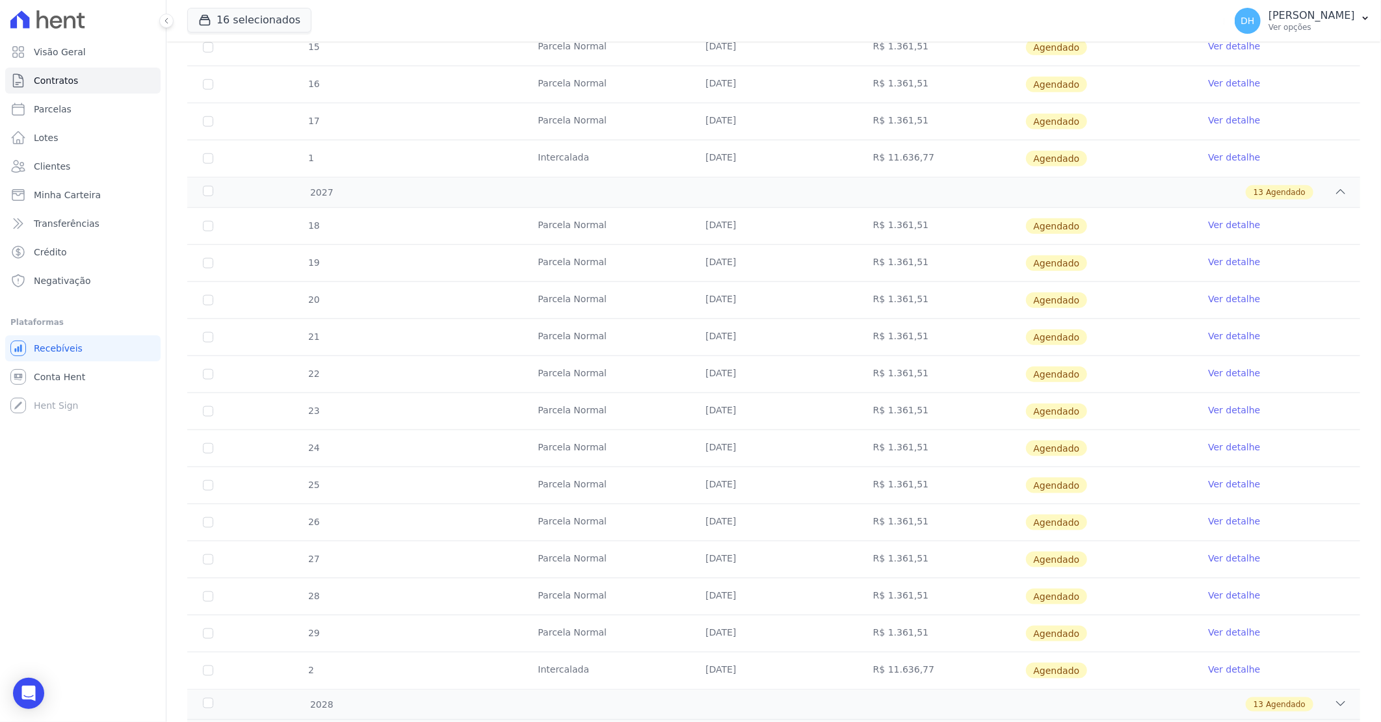
scroll to position [862, 0]
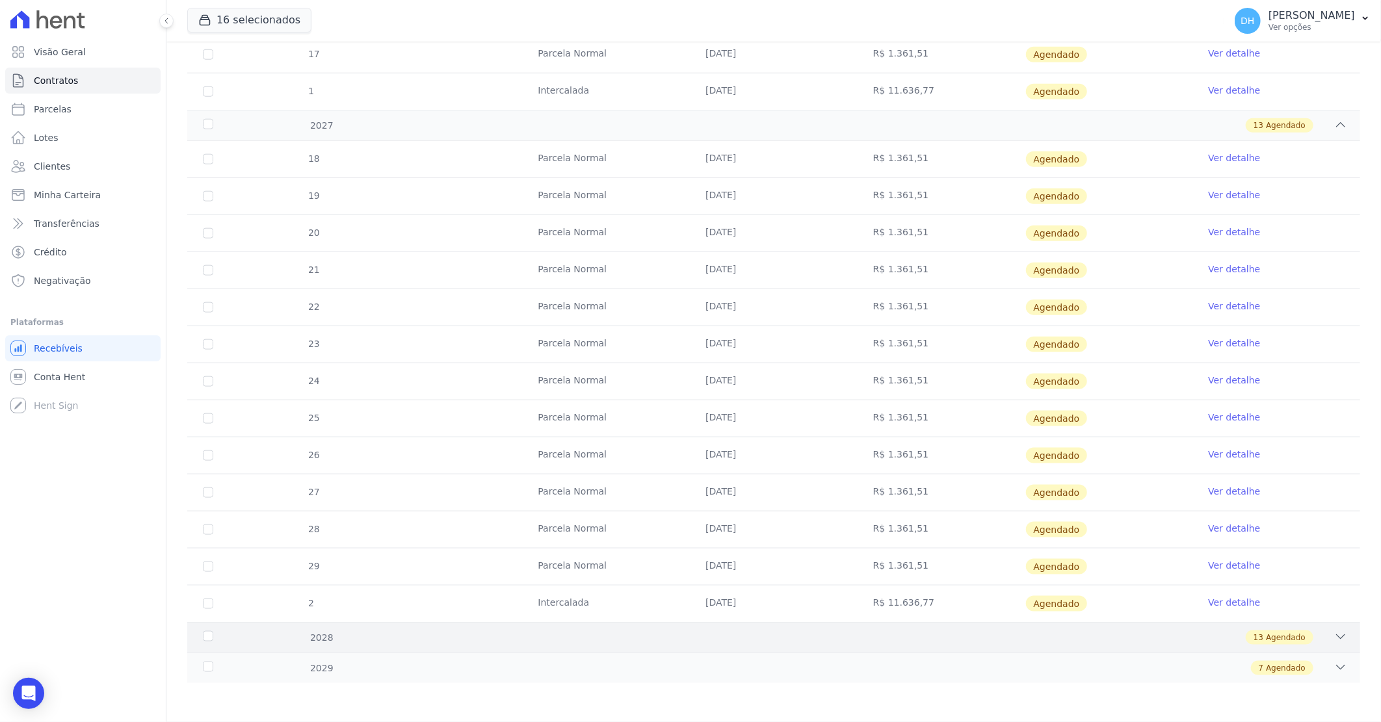
click at [776, 634] on div "13 Agendado" at bounding box center [831, 638] width 1031 height 14
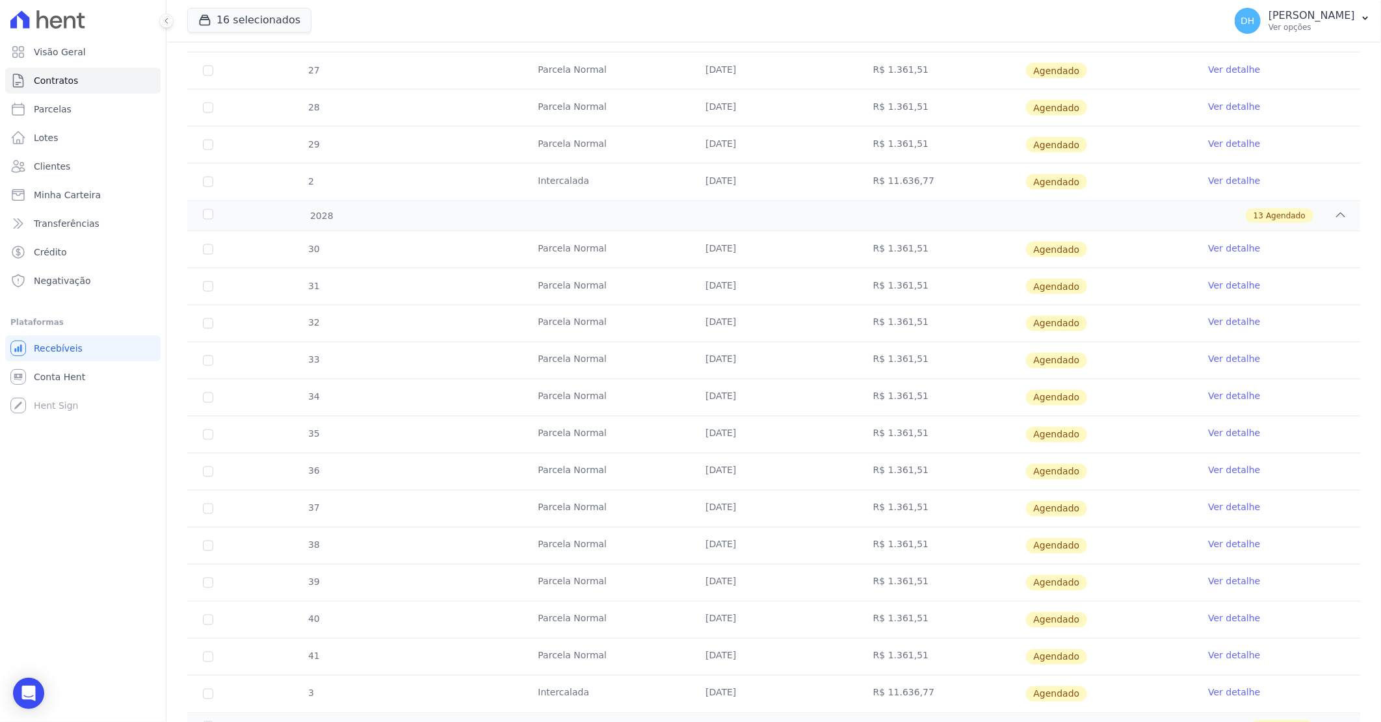
scroll to position [1345, 0]
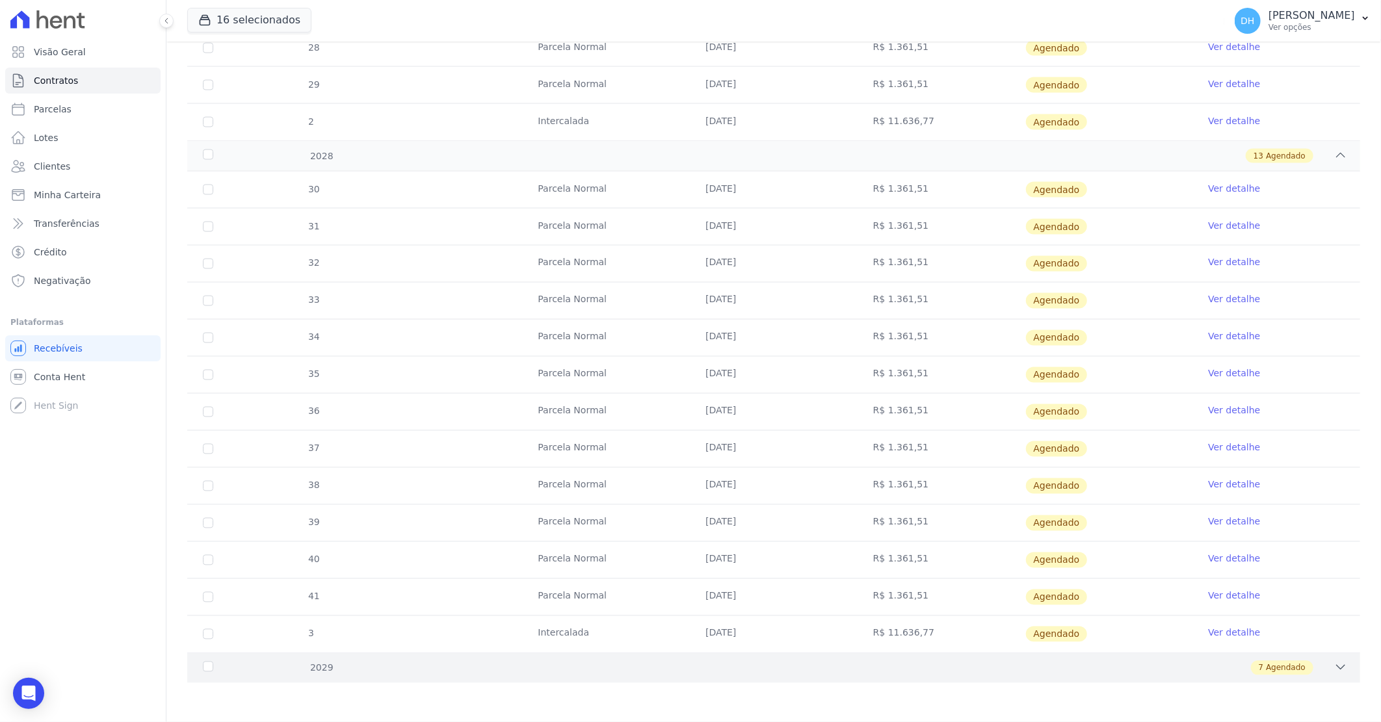
click at [849, 672] on div "7 Agendado" at bounding box center [831, 668] width 1031 height 14
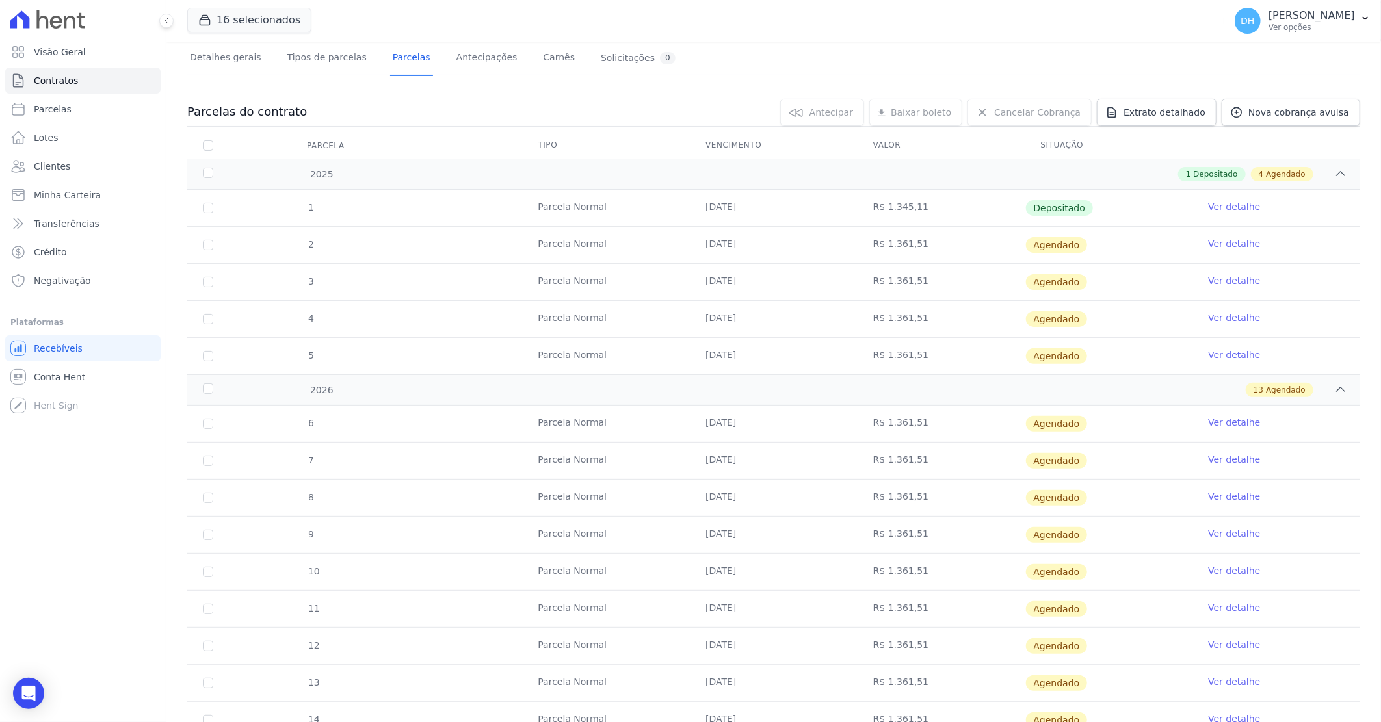
scroll to position [0, 0]
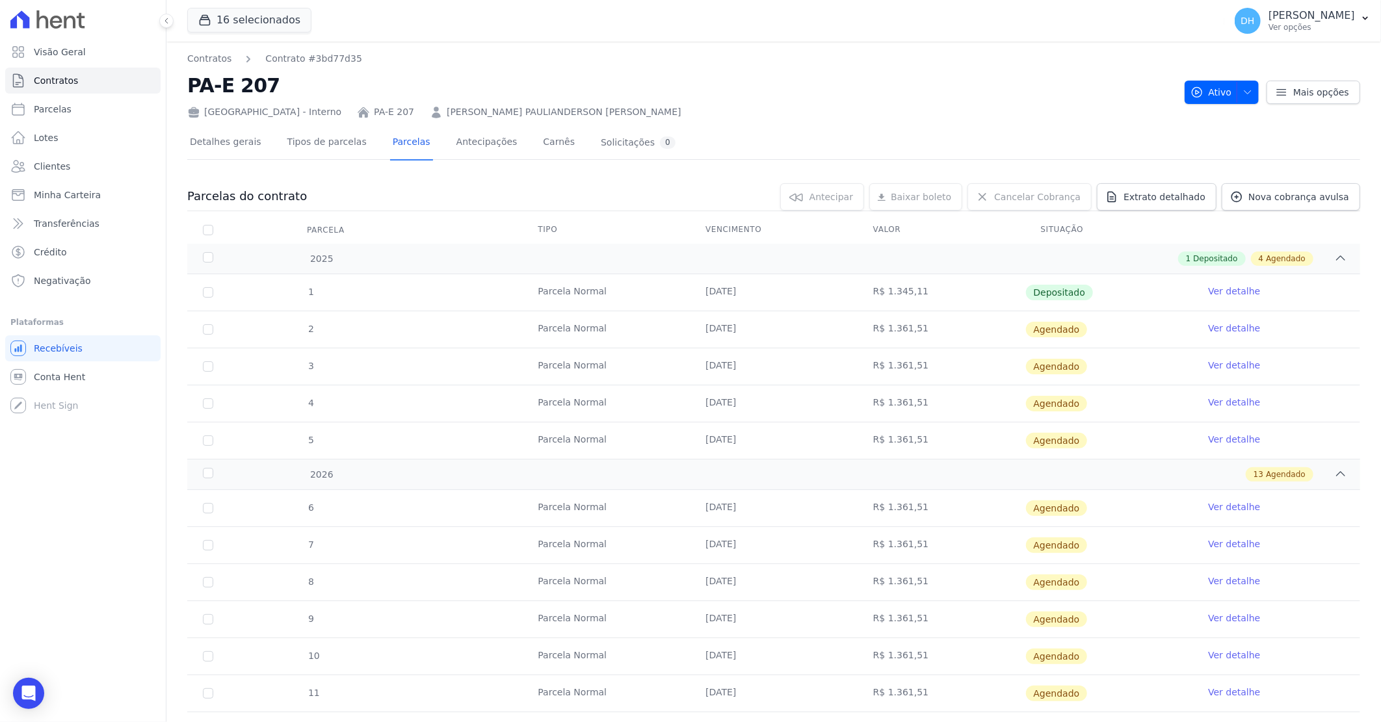
click at [1216, 326] on link "Ver detalhe" at bounding box center [1234, 328] width 52 height 13
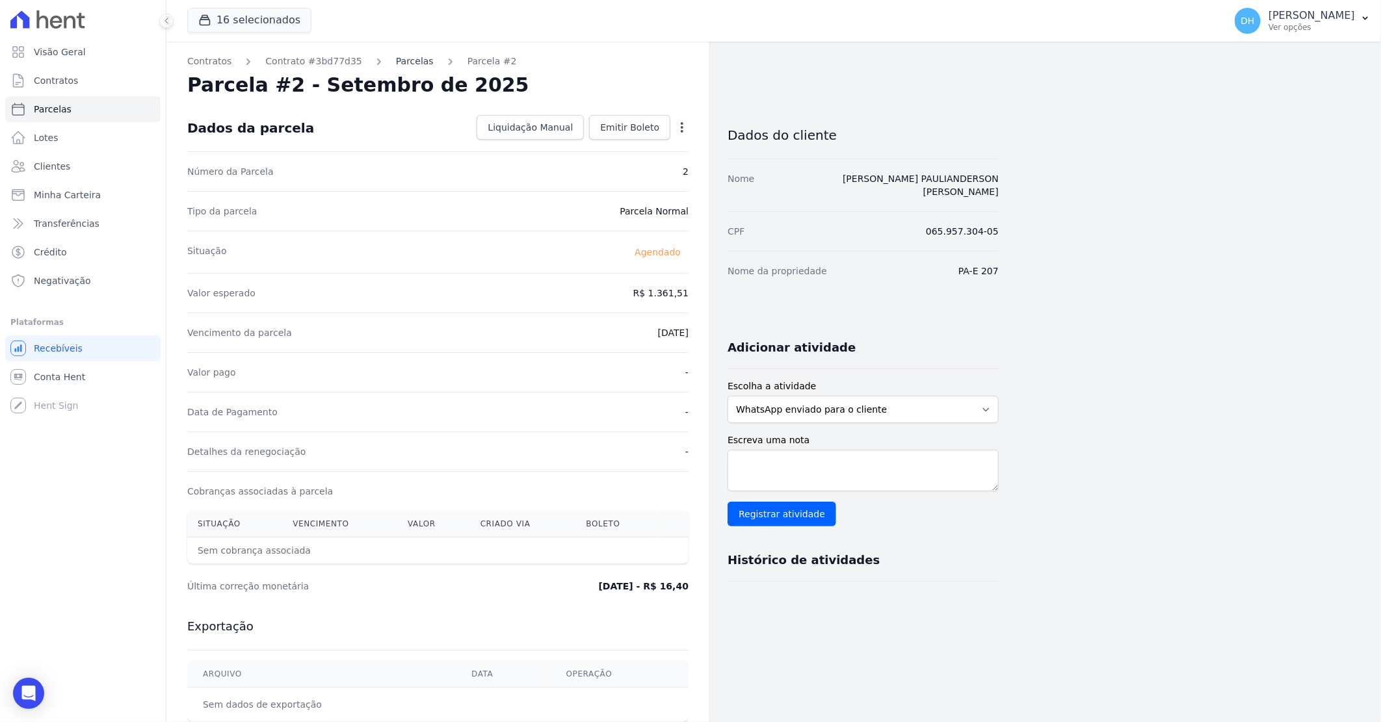
click at [404, 59] on link "Parcelas" at bounding box center [415, 62] width 38 height 14
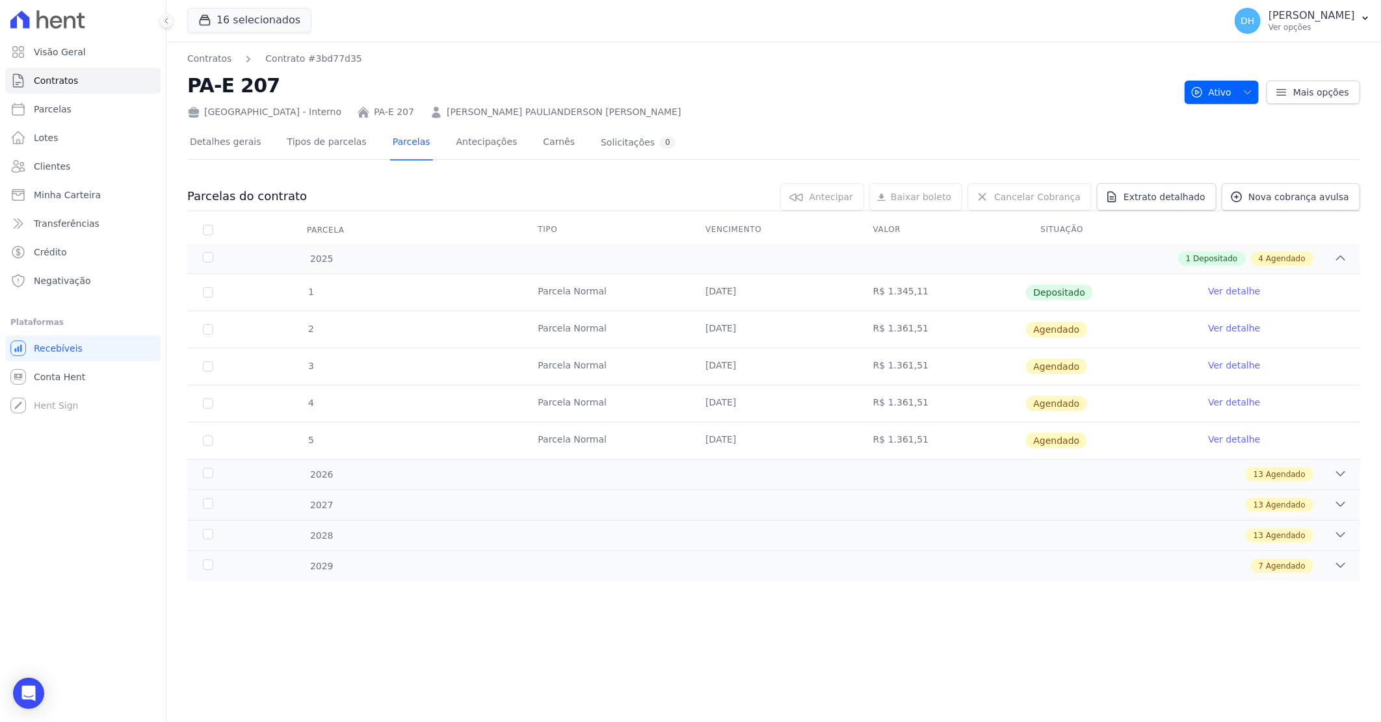
click at [1225, 289] on link "Ver detalhe" at bounding box center [1234, 291] width 52 height 13
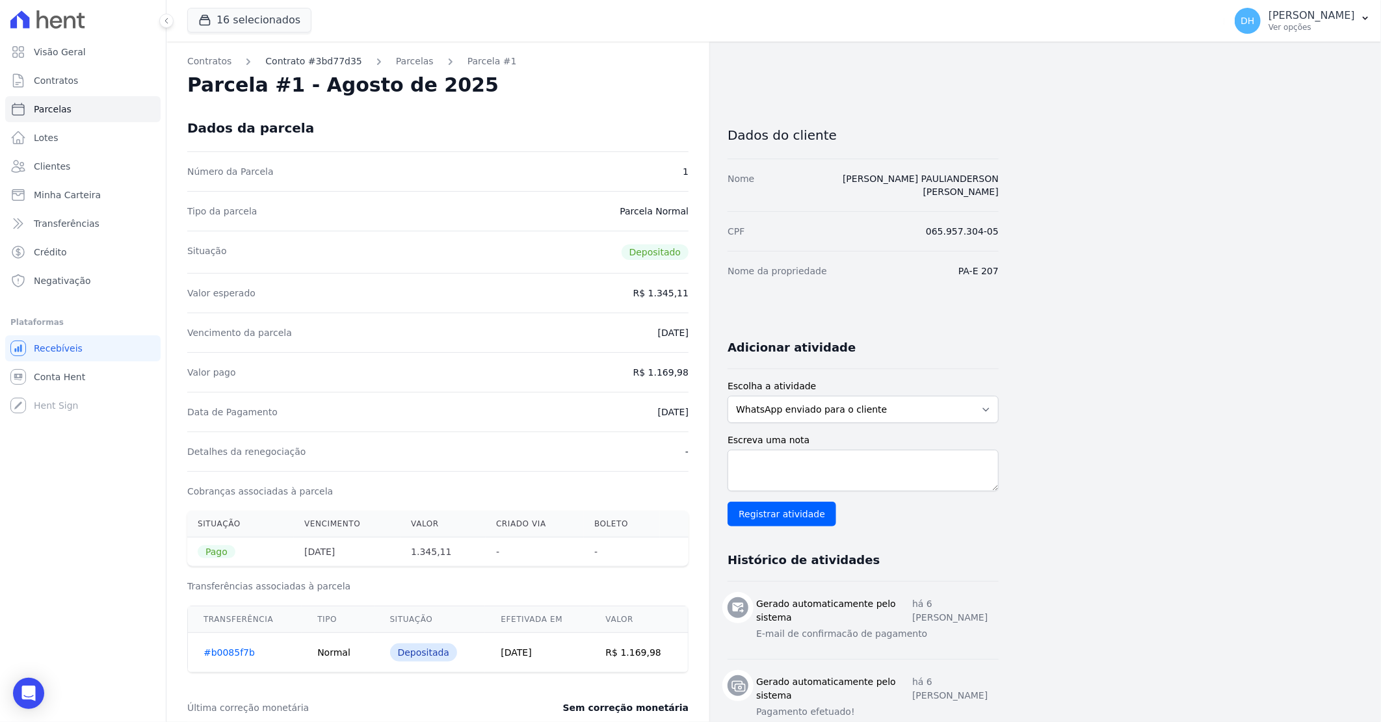
click at [308, 59] on link "Contrato #3bd77d35" at bounding box center [313, 62] width 96 height 14
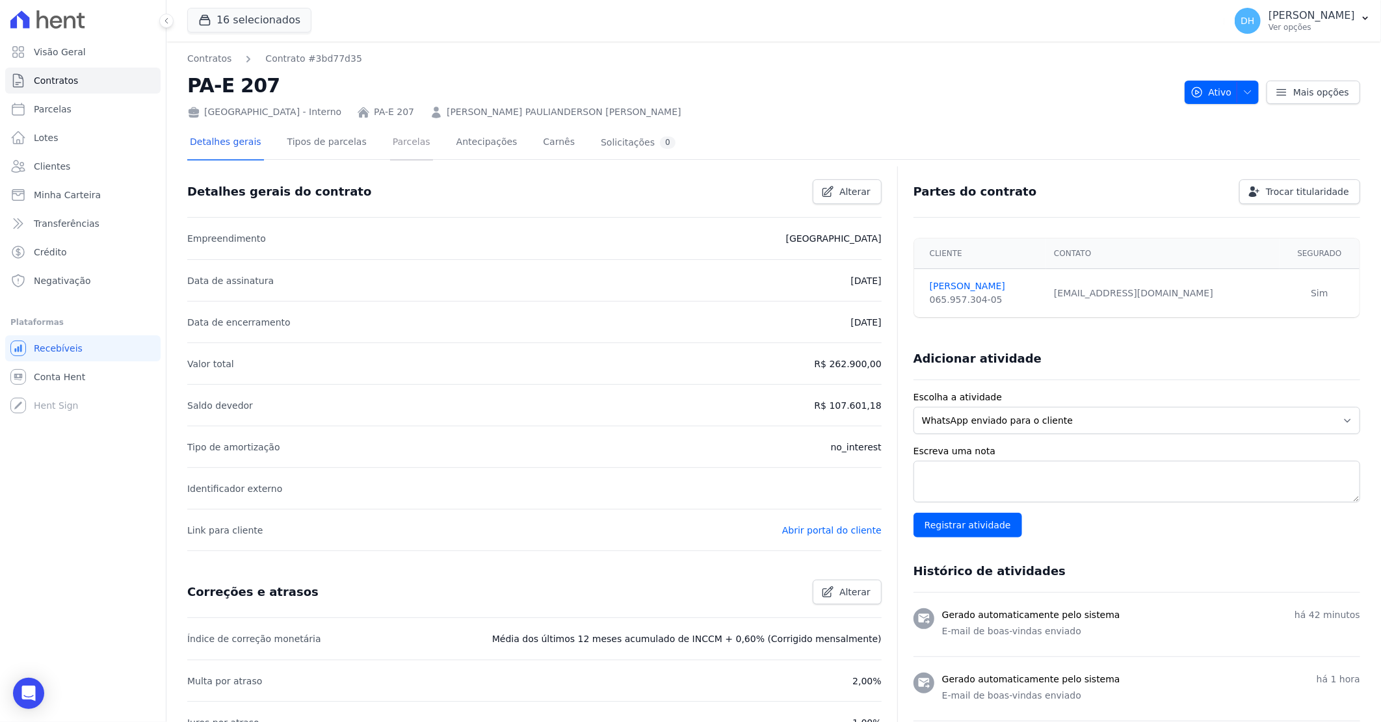
click at [390, 150] on link "Parcelas" at bounding box center [411, 143] width 43 height 34
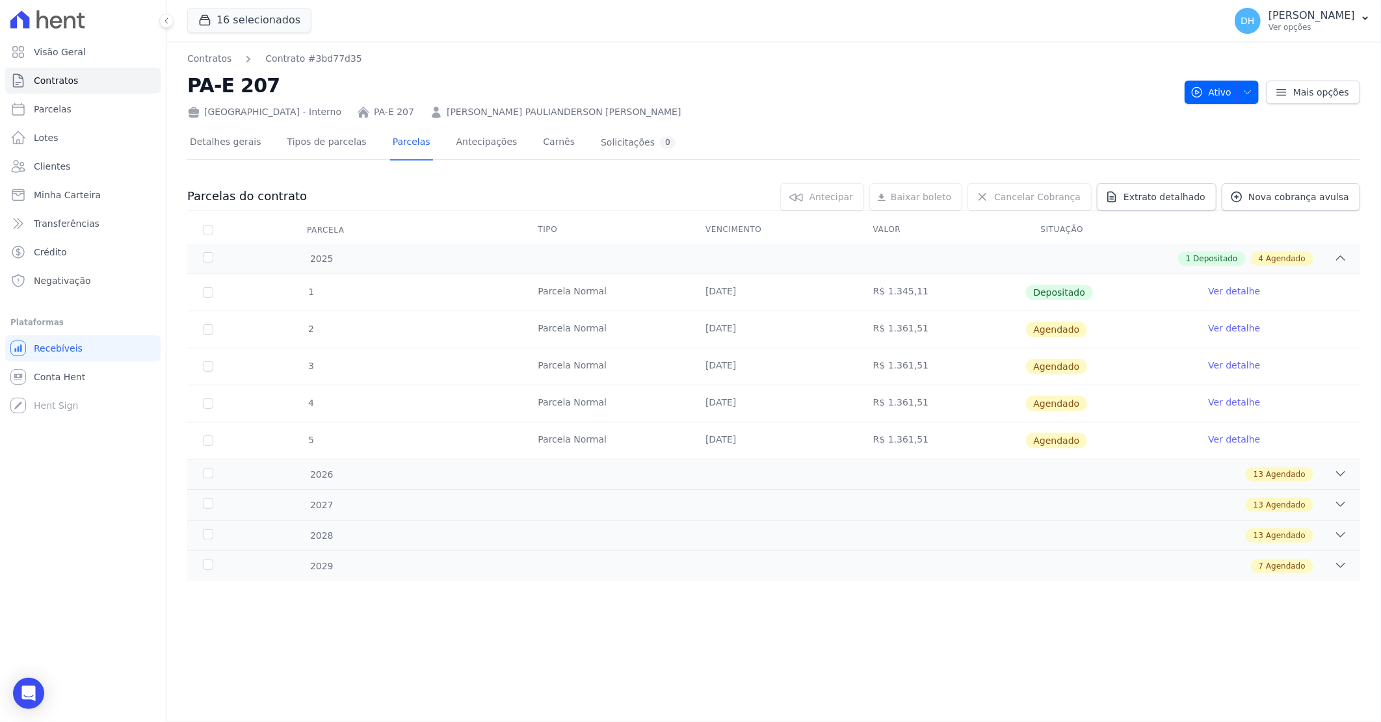
click at [447, 113] on link "[PERSON_NAME] PAULIANDERSON [PERSON_NAME]" at bounding box center [564, 112] width 235 height 14
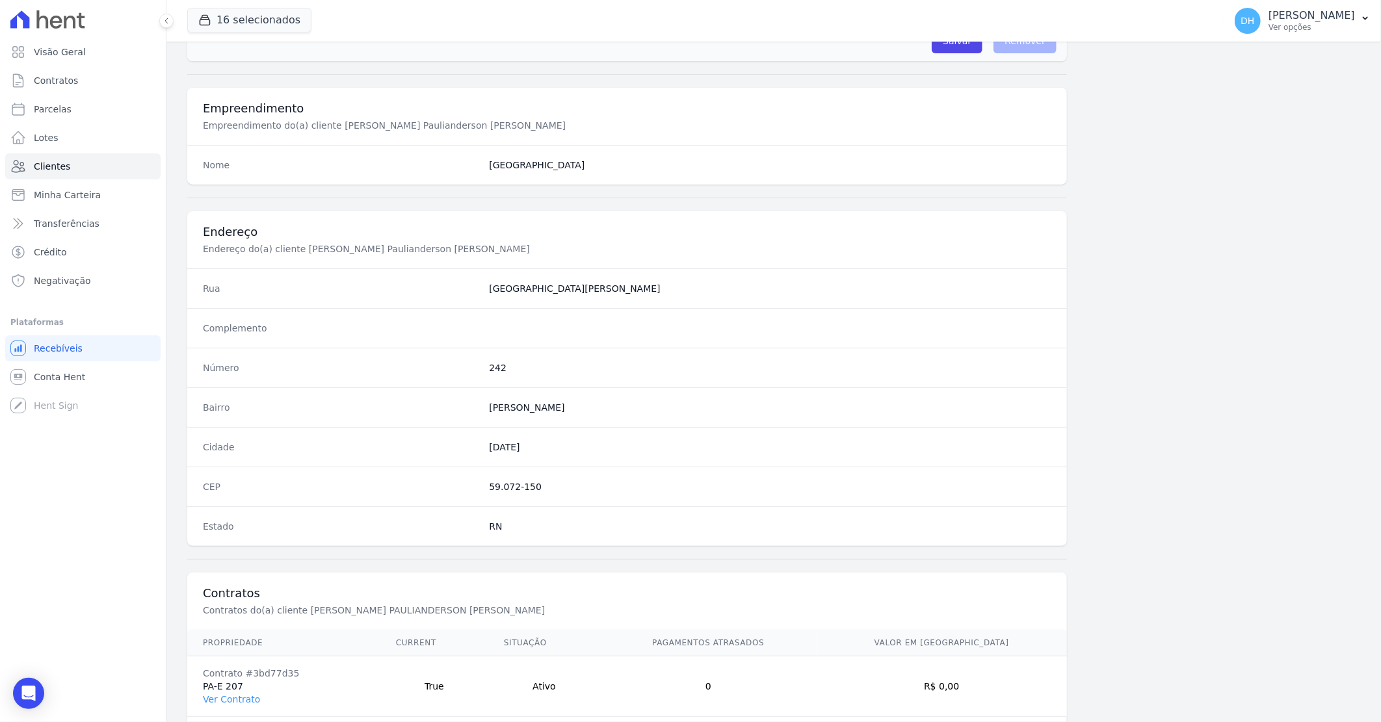
scroll to position [496, 0]
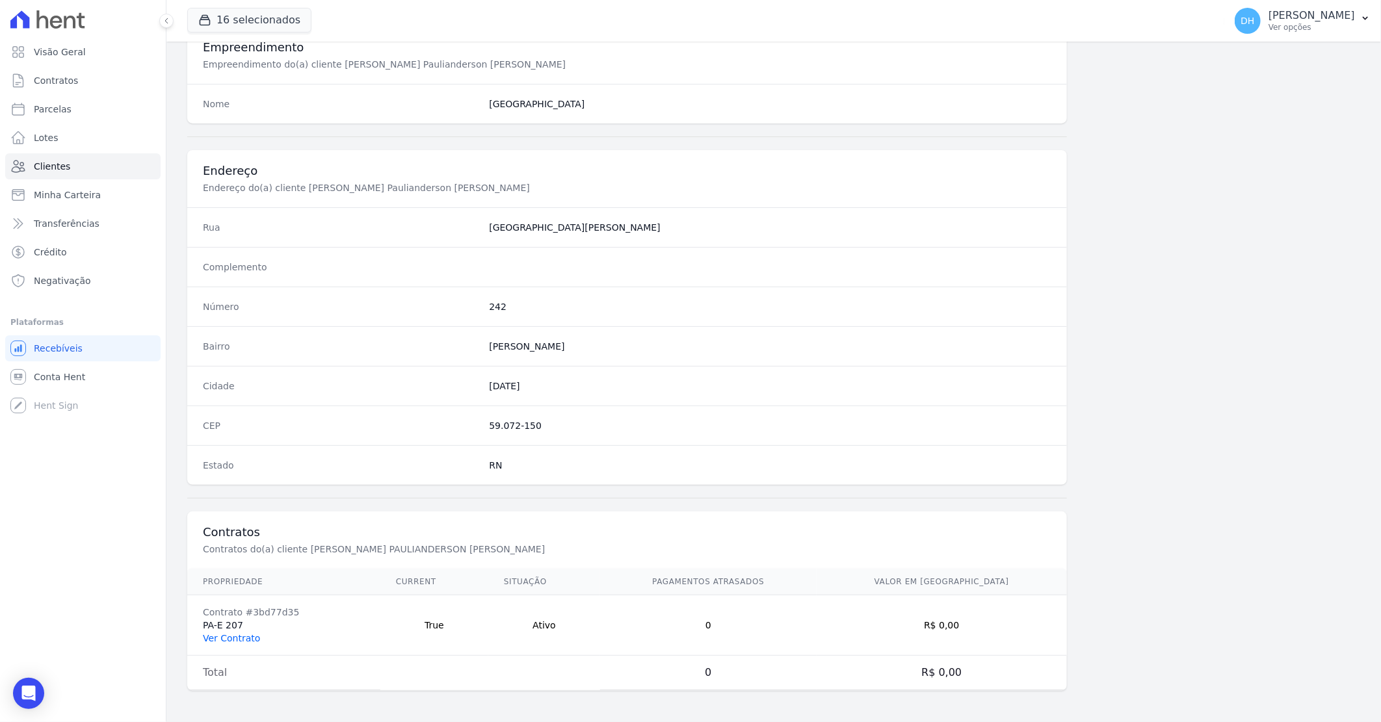
click at [224, 637] on link "Ver Contrato" at bounding box center [231, 638] width 57 height 10
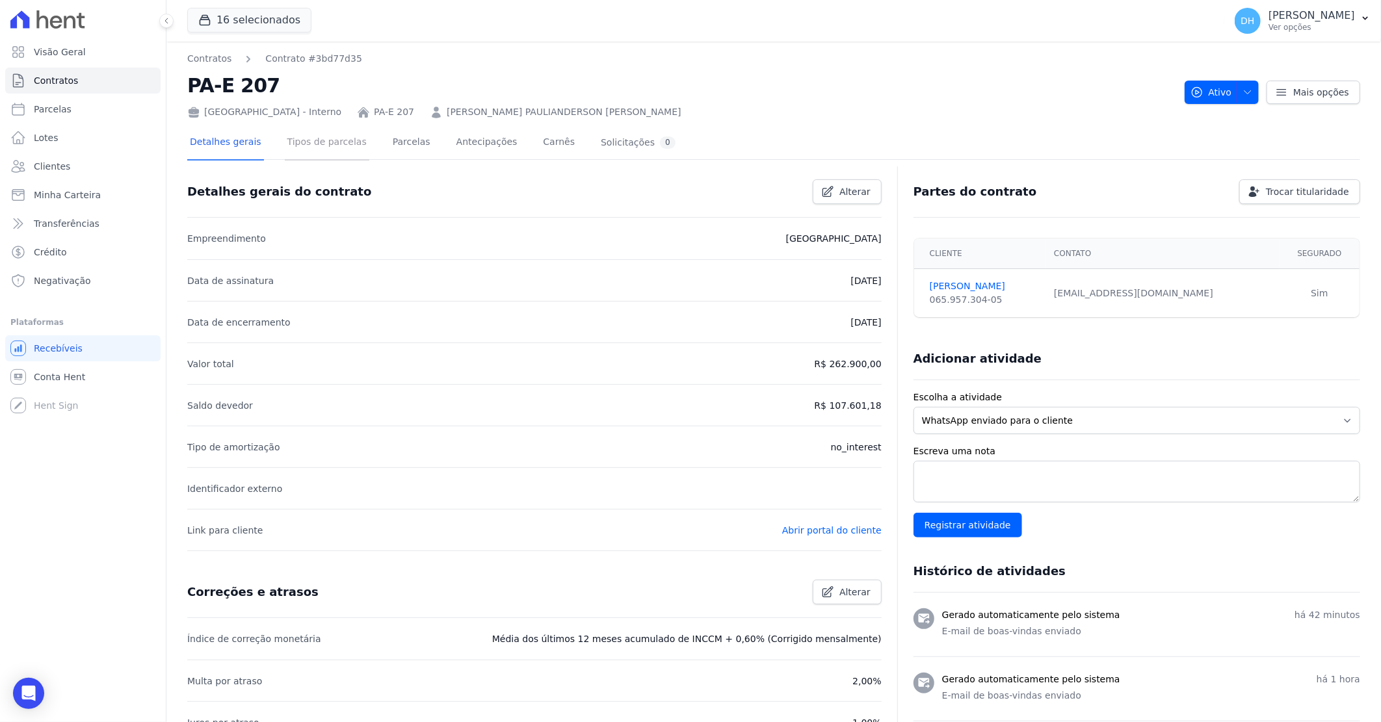
click at [323, 152] on link "Tipos de parcelas" at bounding box center [327, 143] width 85 height 34
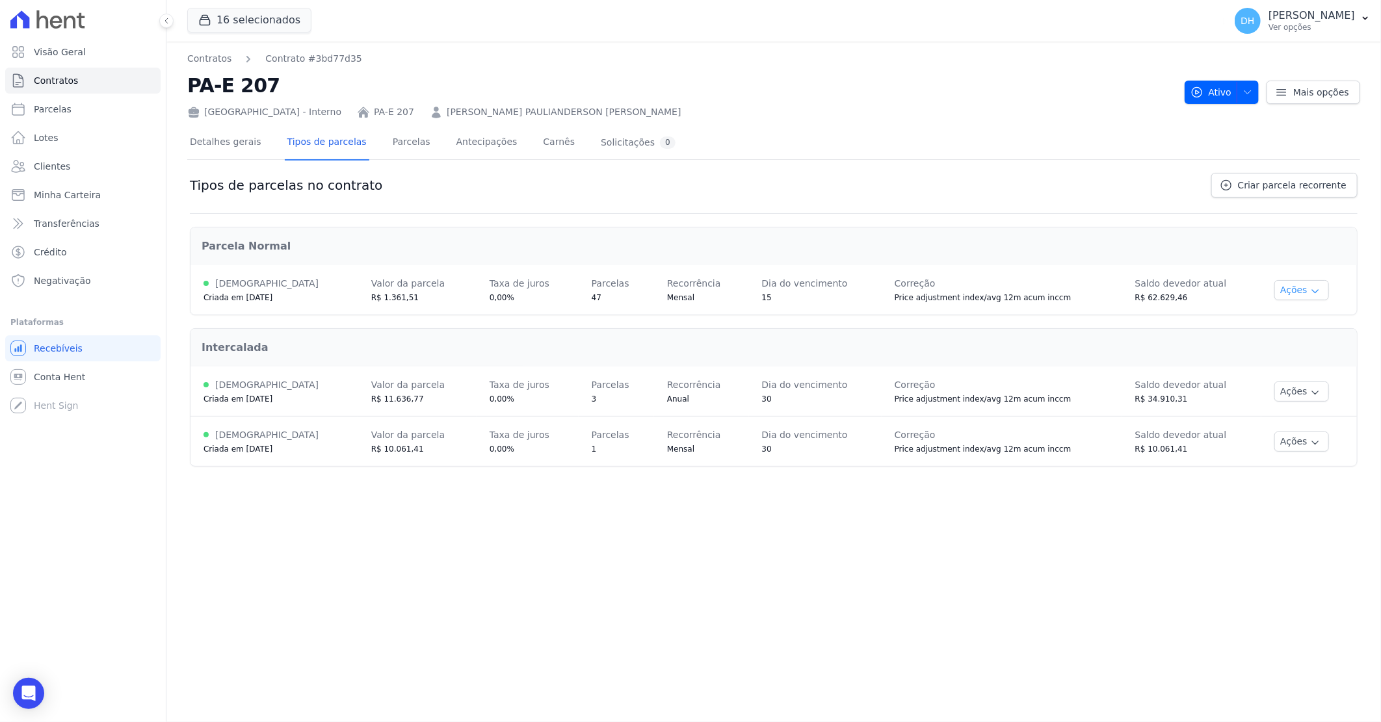
click at [1293, 287] on button "Ações" at bounding box center [1302, 290] width 55 height 20
click at [1260, 334] on span "Alterar vencimento" at bounding box center [1288, 335] width 100 height 16
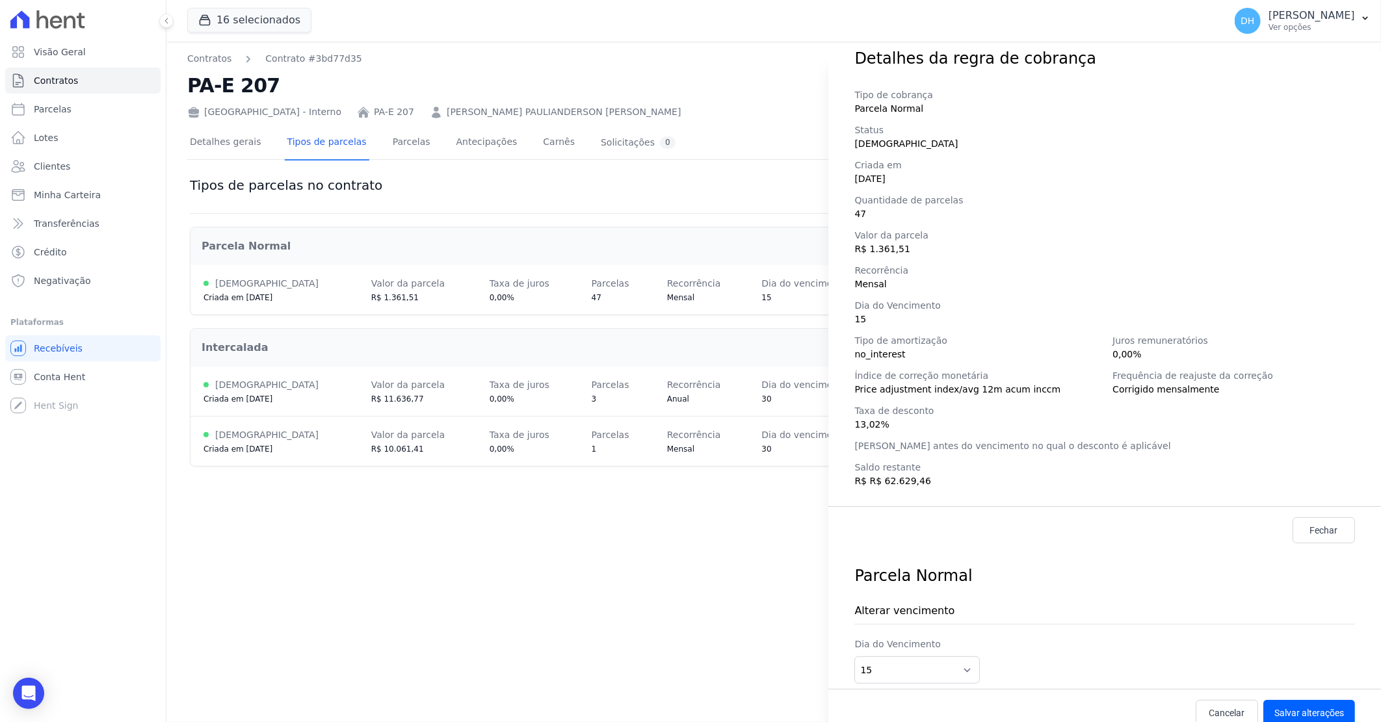
scroll to position [68, 0]
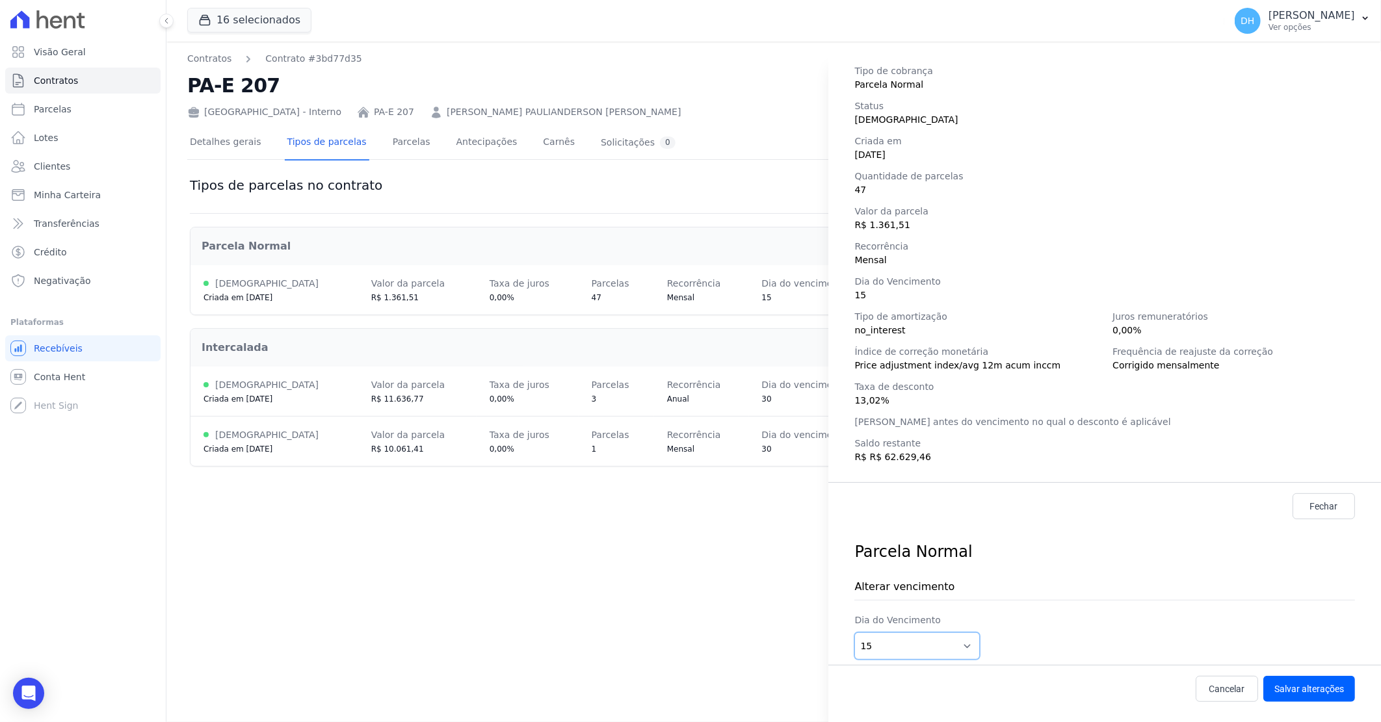
click at [964, 644] on select "1 2 3 4 5 6 7 8 9 10 11 12 13 14 15 16 17 18 19 20 21 22 23 24 25 26 27 28 29 3…" at bounding box center [916, 646] width 125 height 27
select select "31"
click at [854, 633] on select "1 2 3 4 5 6 7 8 9 10 11 12 13 14 15 16 17 18 19 20 21 22 23 24 25 26 27 28 29 3…" at bounding box center [916, 646] width 125 height 27
click at [1285, 689] on button "Salvar alterações" at bounding box center [1309, 689] width 92 height 26
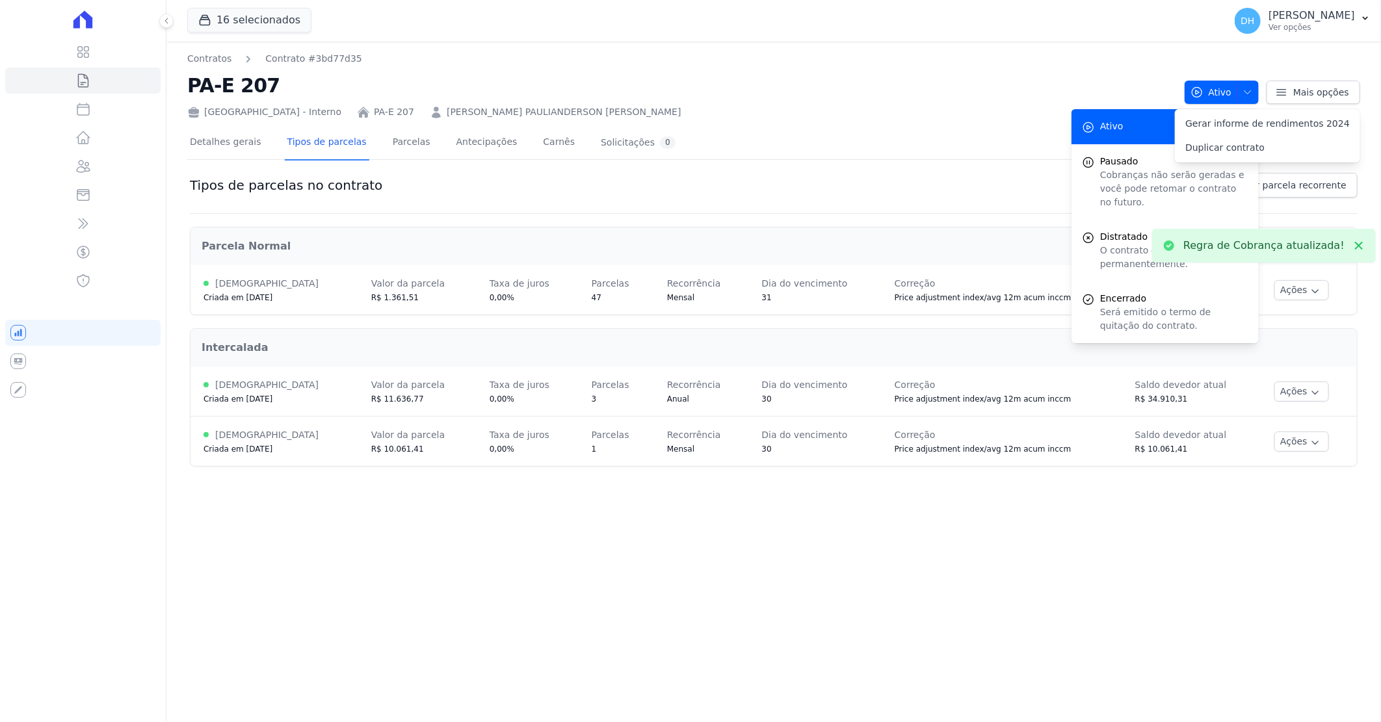
click at [1203, 497] on div "Contratos Contrato #3bd77d35 PA-E 207 [GEOGRAPHIC_DATA] PA-E 207 [PERSON_NAME] …" at bounding box center [773, 382] width 1215 height 681
click at [1366, 245] on button at bounding box center [1358, 245] width 23 height 23
click at [965, 140] on div "Detalhes gerais Tipos de parcelas [GEOGRAPHIC_DATA] Antecipações [PERSON_NAME] …" at bounding box center [773, 143] width 1173 height 33
click at [1108, 112] on div "Ativo" at bounding box center [1165, 126] width 187 height 35
click at [930, 197] on div "Tipos de parcelas no contrato Criar parcela recorrente" at bounding box center [774, 193] width 1168 height 41
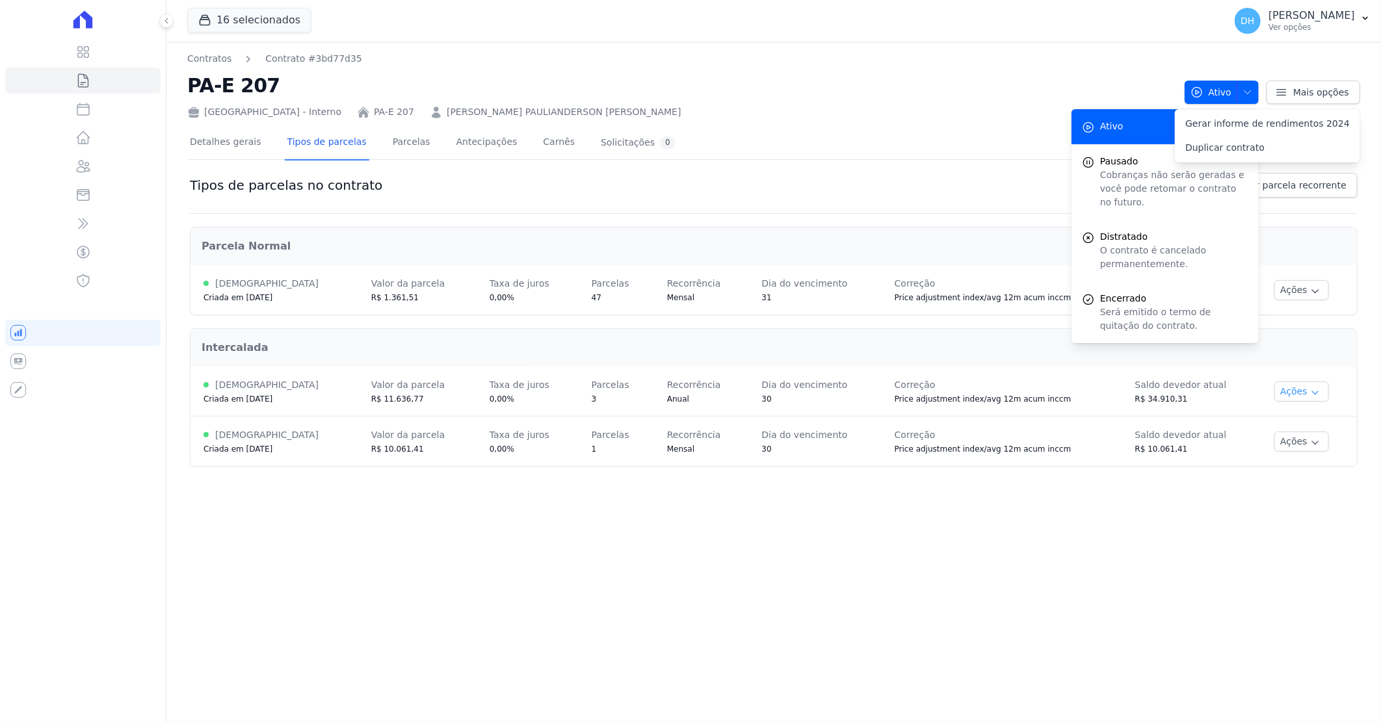
click at [1282, 393] on button "Ações" at bounding box center [1302, 392] width 55 height 20
click at [1277, 433] on span "Alterar vencimento" at bounding box center [1288, 437] width 100 height 16
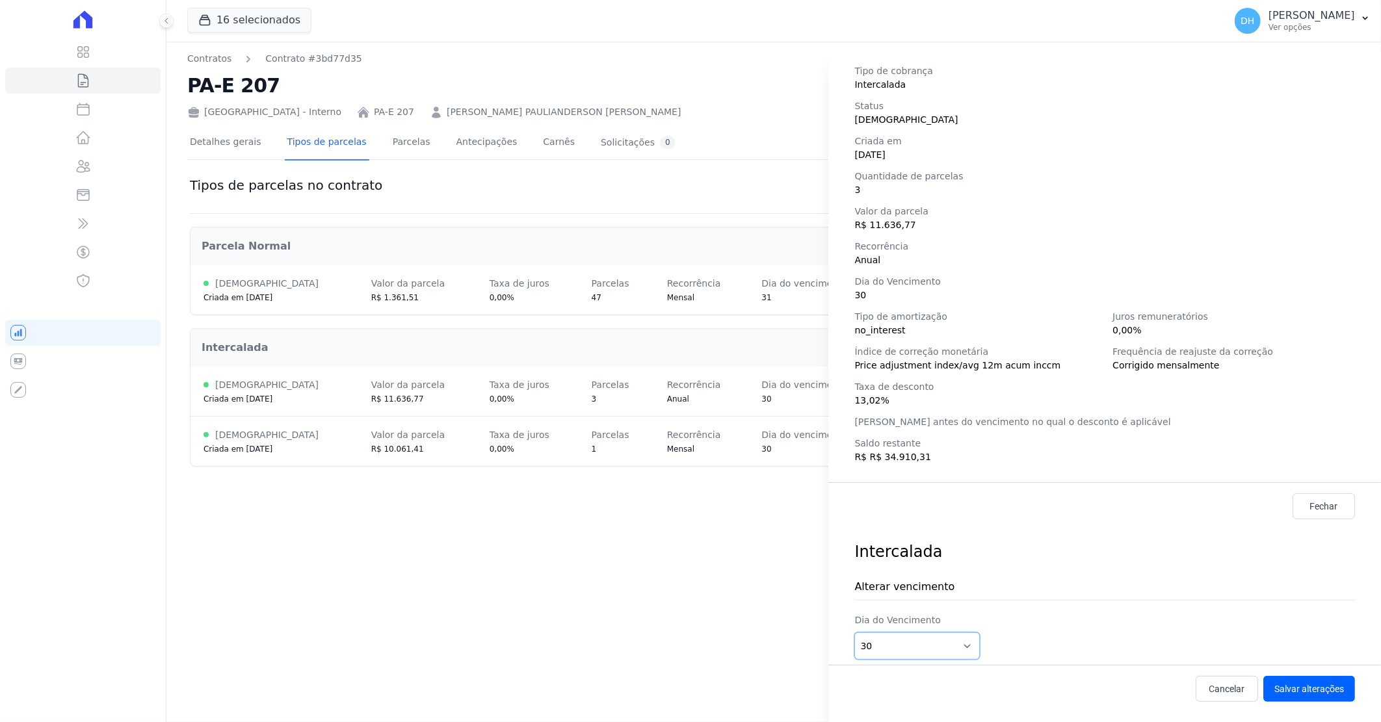
click at [964, 640] on select "1 2 3 4 5 6 7 8 9 10 11 12 13 14 15 16 17 18 19 20 21 22 23 24 25 26 27 28 29 3…" at bounding box center [916, 646] width 125 height 27
select select "31"
click at [854, 633] on select "1 2 3 4 5 6 7 8 9 10 11 12 13 14 15 16 17 18 19 20 21 22 23 24 25 26 27 28 29 3…" at bounding box center [916, 646] width 125 height 27
click at [1285, 694] on button "Salvar alterações" at bounding box center [1309, 689] width 92 height 26
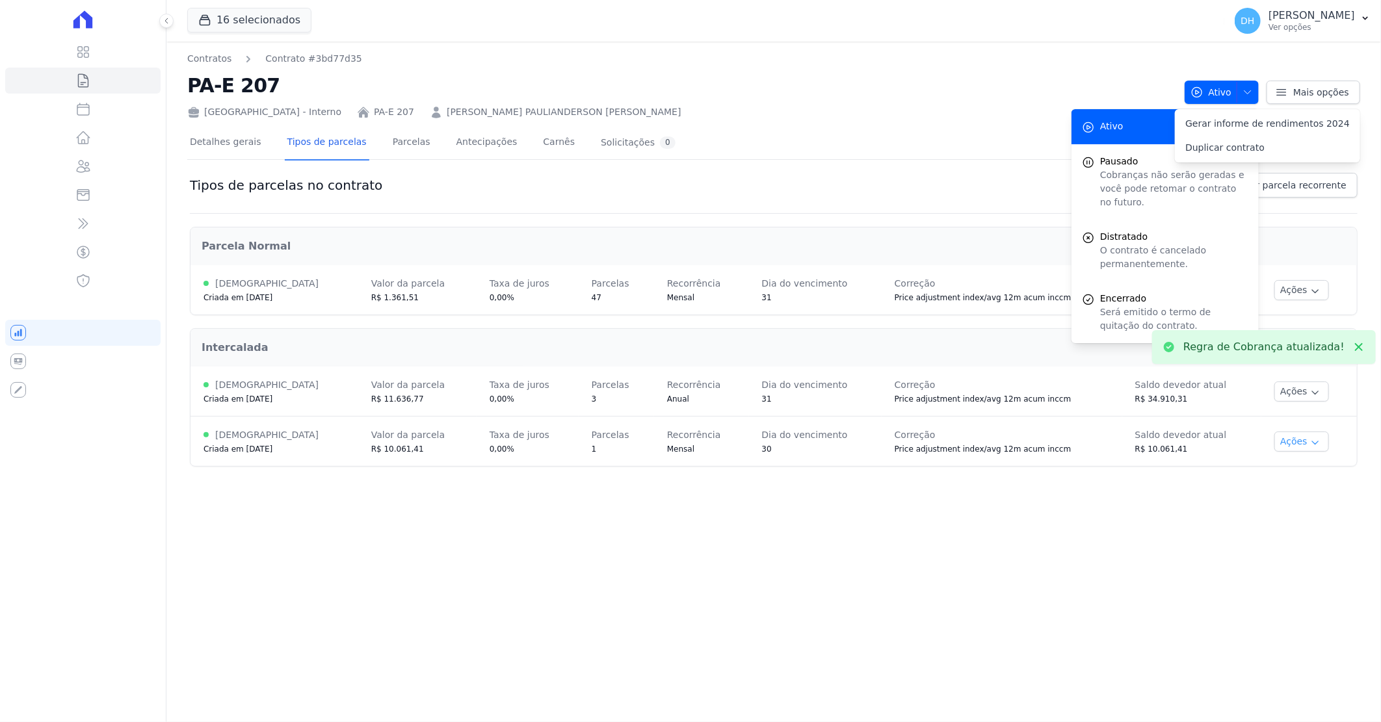
click at [1295, 440] on button "Ações" at bounding box center [1302, 442] width 55 height 20
click at [1290, 489] on span "Alterar vencimento" at bounding box center [1288, 487] width 100 height 16
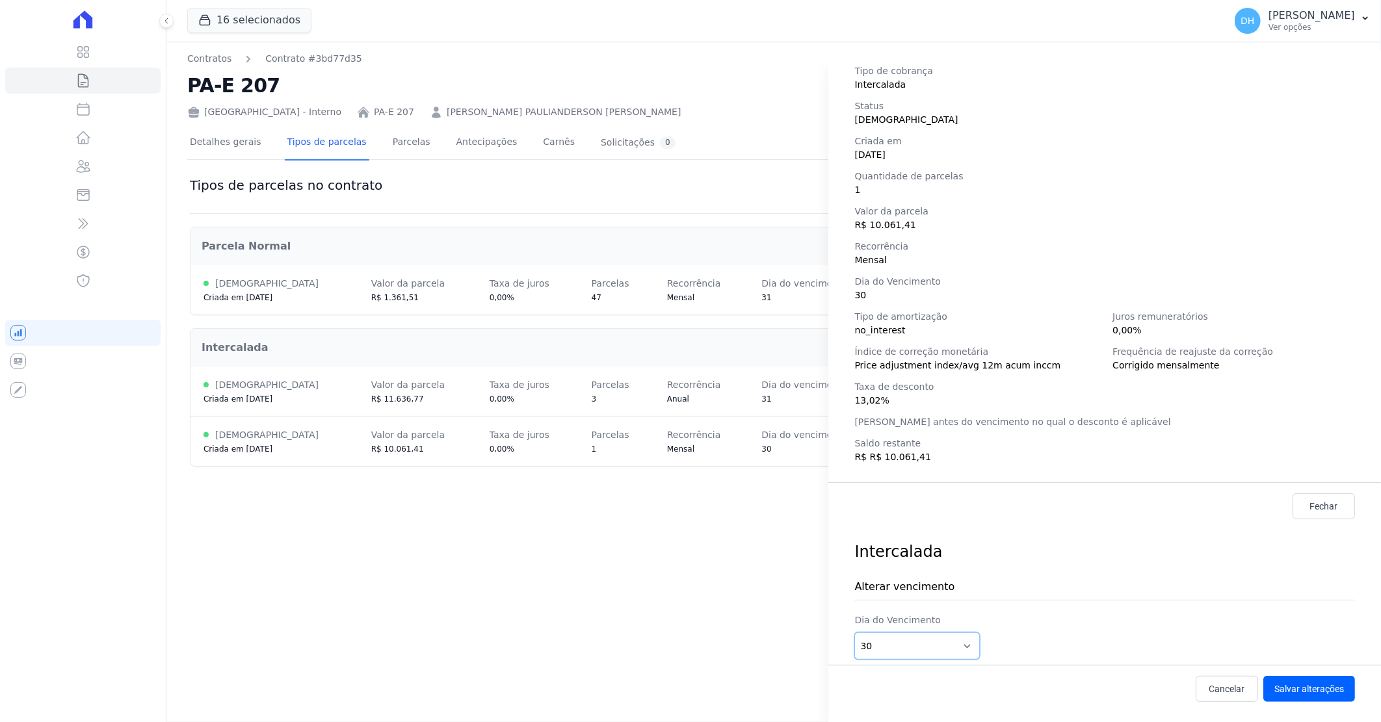
click at [965, 646] on select "1 2 3 4 5 6 7 8 9 10 11 12 13 14 15 16 17 18 19 20 21 22 23 24 25 26 27 28 29 3…" at bounding box center [916, 646] width 125 height 27
select select "31"
click at [854, 633] on select "1 2 3 4 5 6 7 8 9 10 11 12 13 14 15 16 17 18 19 20 21 22 23 24 25 26 27 28 29 3…" at bounding box center [916, 646] width 125 height 27
click at [1295, 688] on button "Salvar alterações" at bounding box center [1309, 689] width 92 height 26
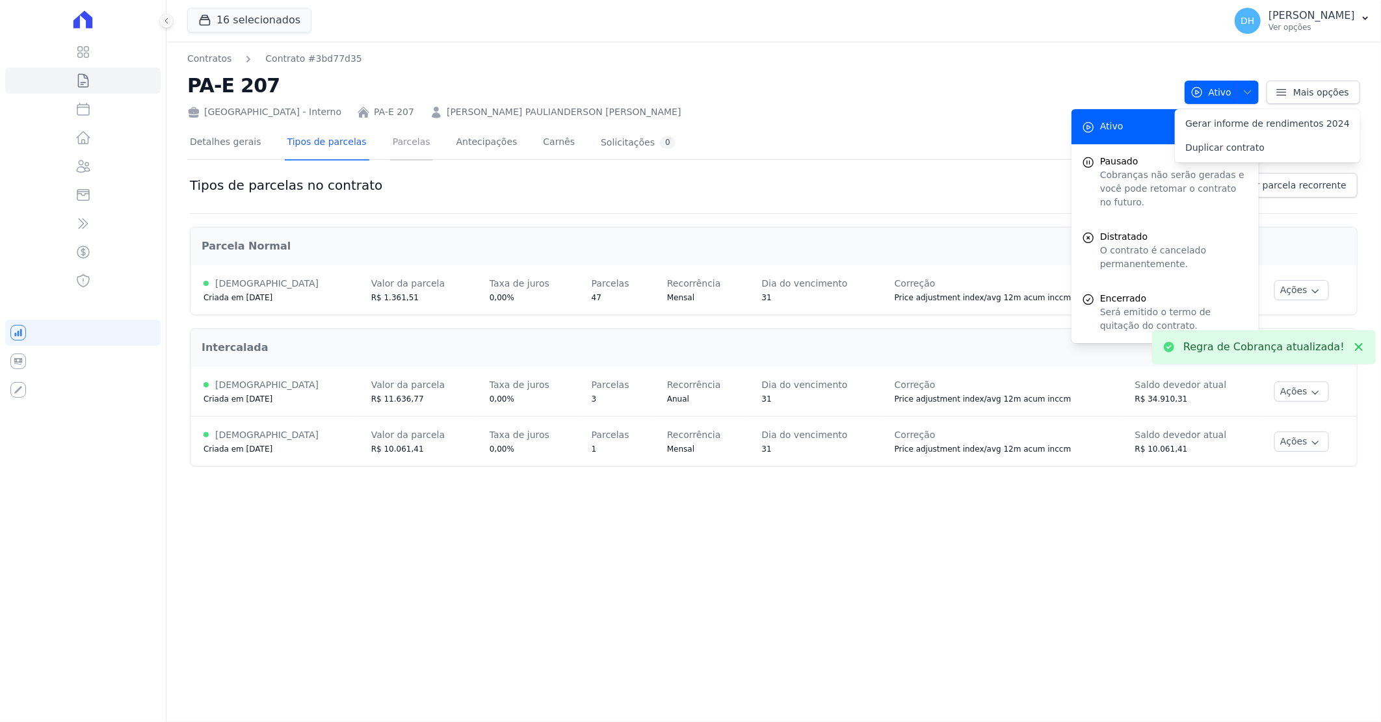
click at [391, 148] on link "Parcelas" at bounding box center [411, 143] width 43 height 34
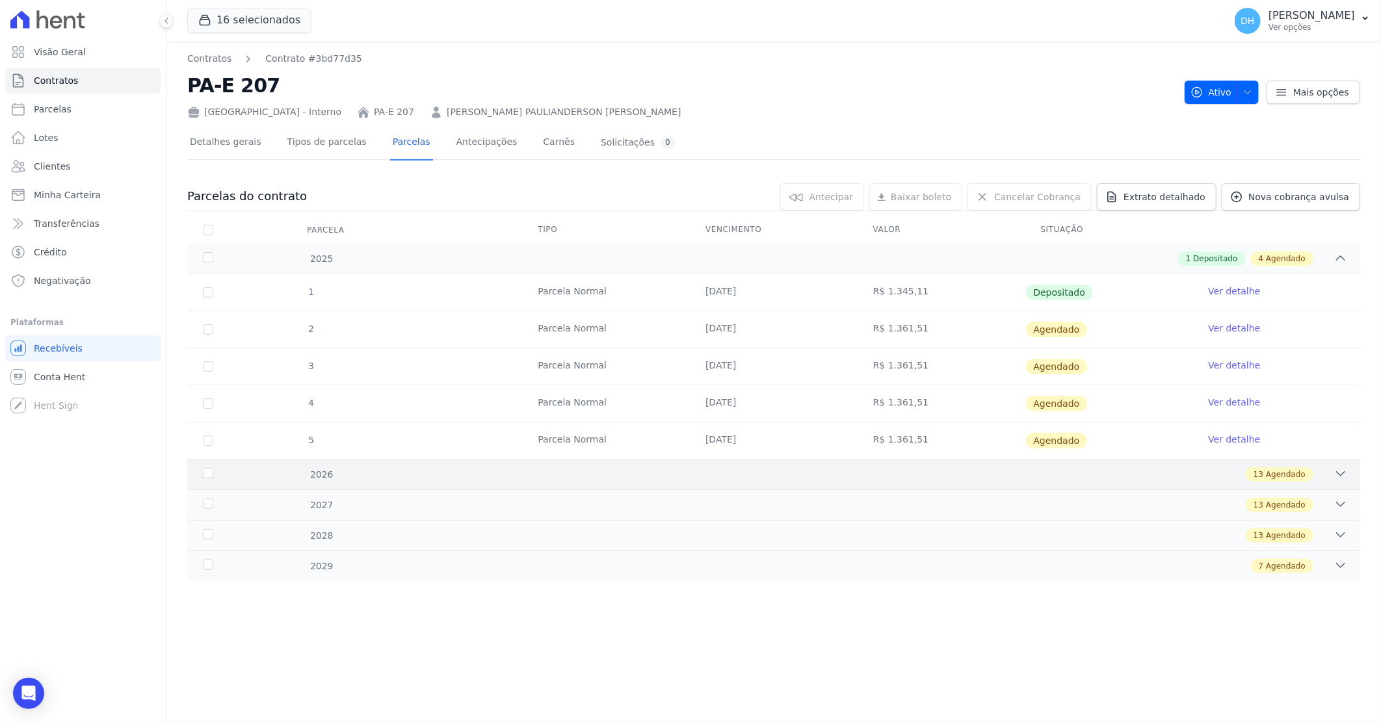
click at [724, 469] on div "13 Agendado" at bounding box center [831, 475] width 1031 height 14
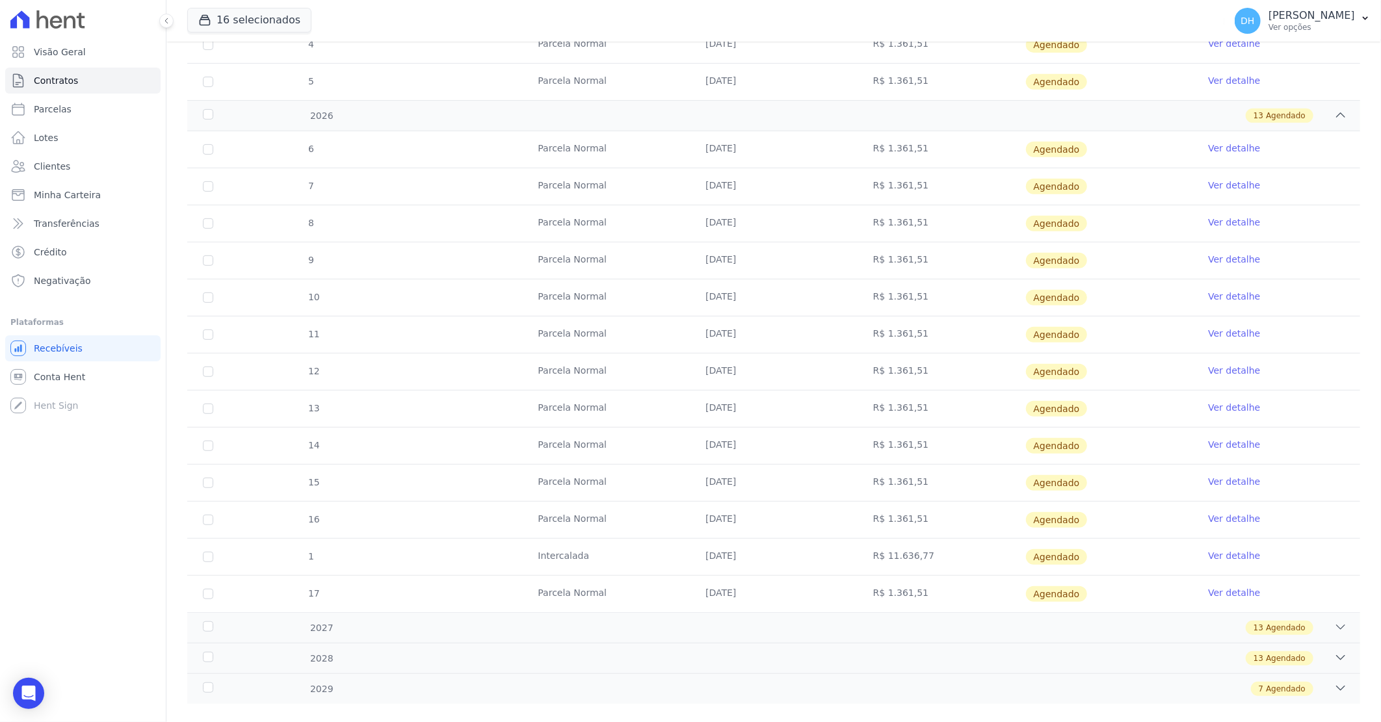
scroll to position [380, 0]
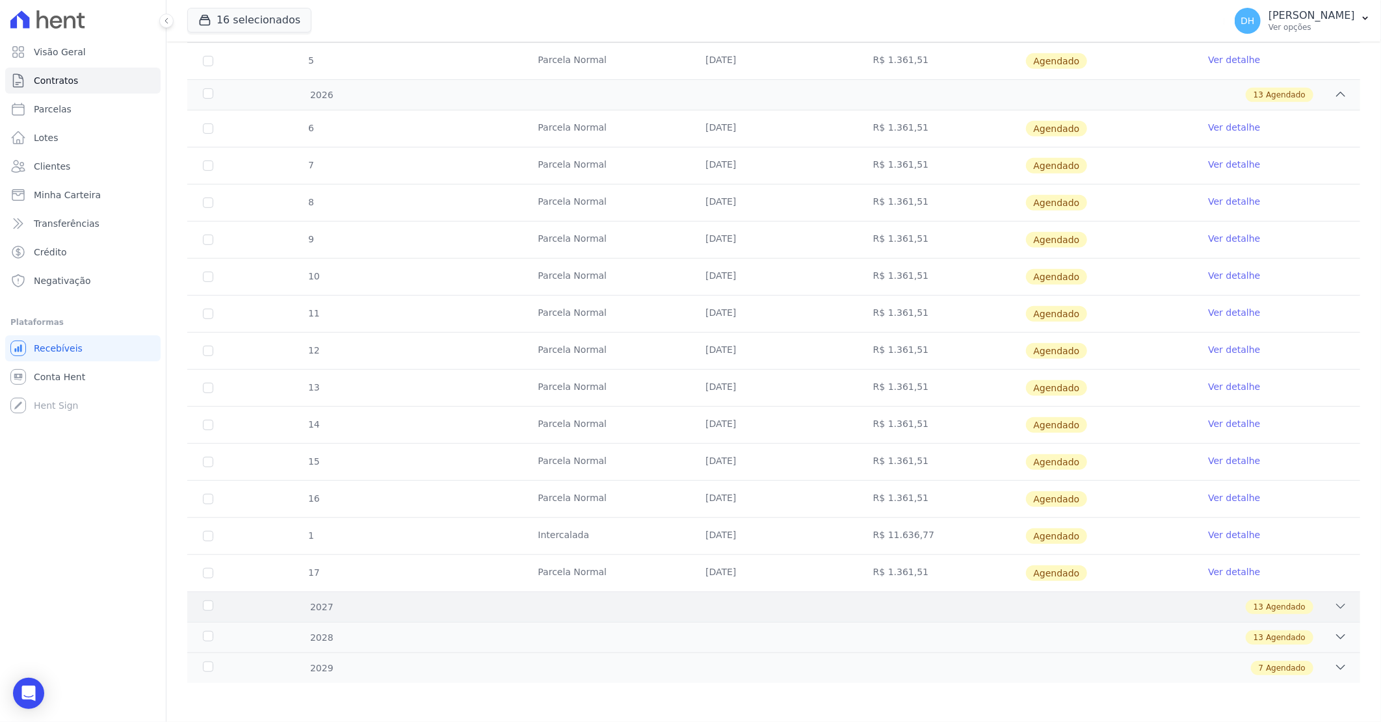
click at [741, 607] on div "13 Agendado" at bounding box center [831, 607] width 1031 height 14
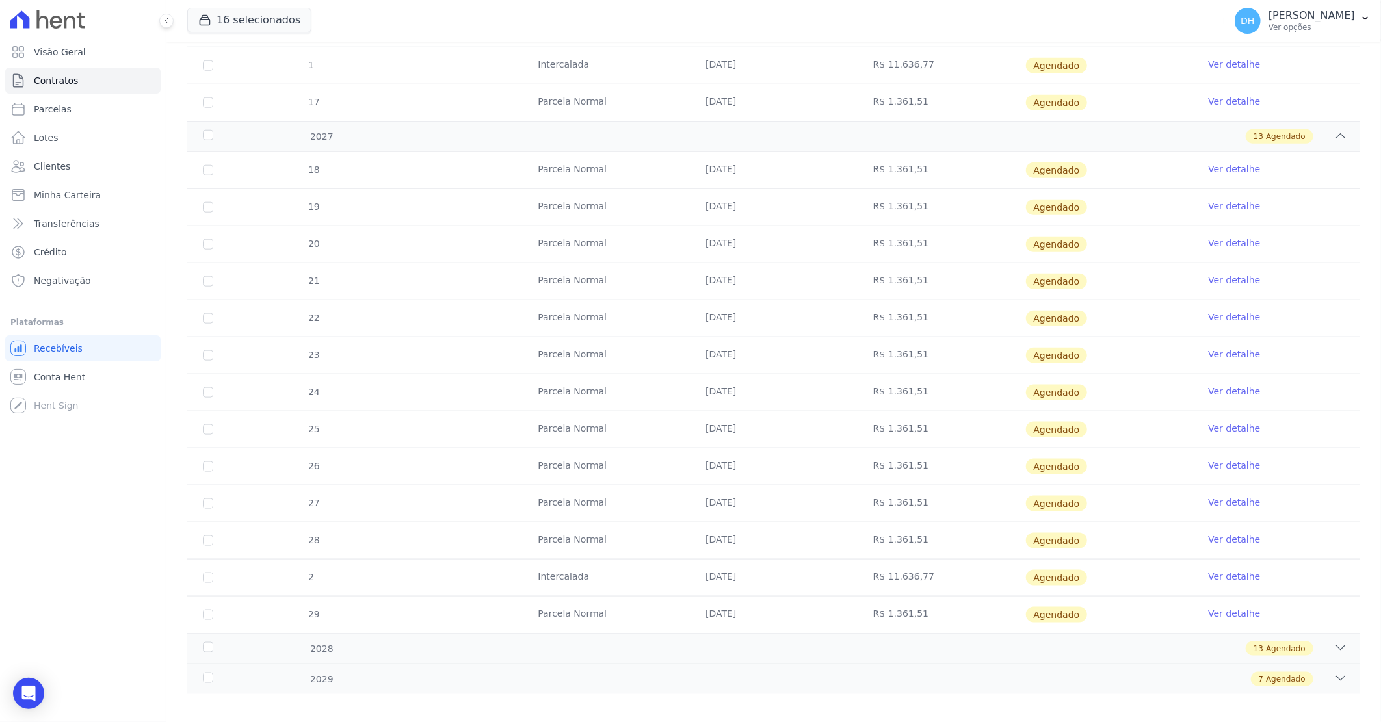
scroll to position [862, 0]
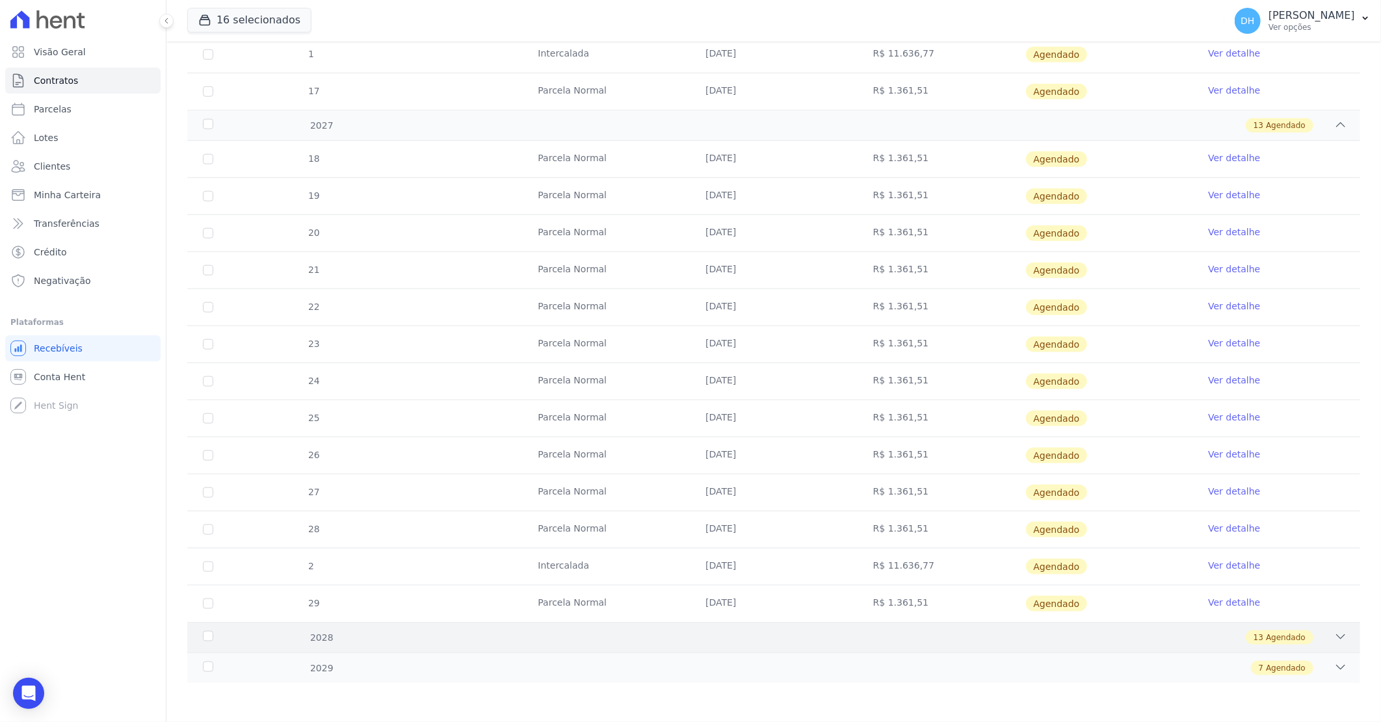
click at [735, 629] on div "2028 13 Agendado" at bounding box center [773, 637] width 1173 height 31
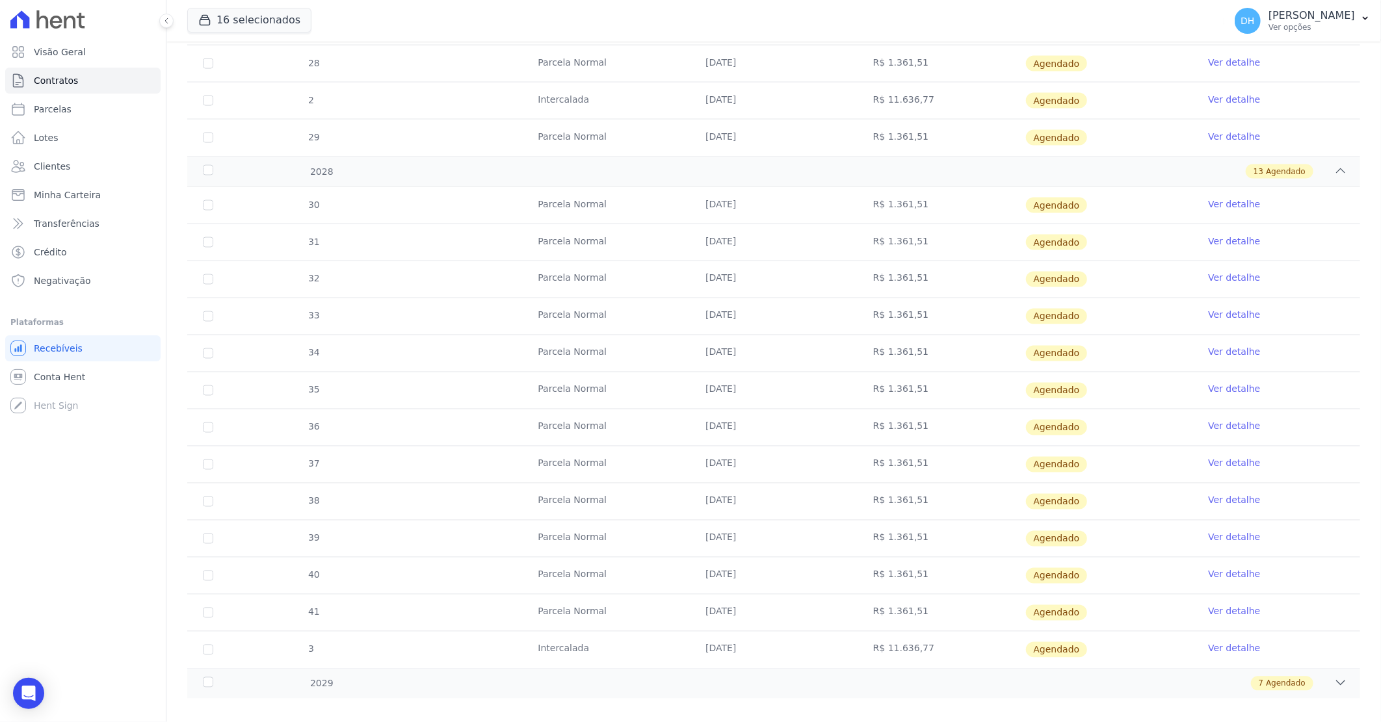
scroll to position [1345, 0]
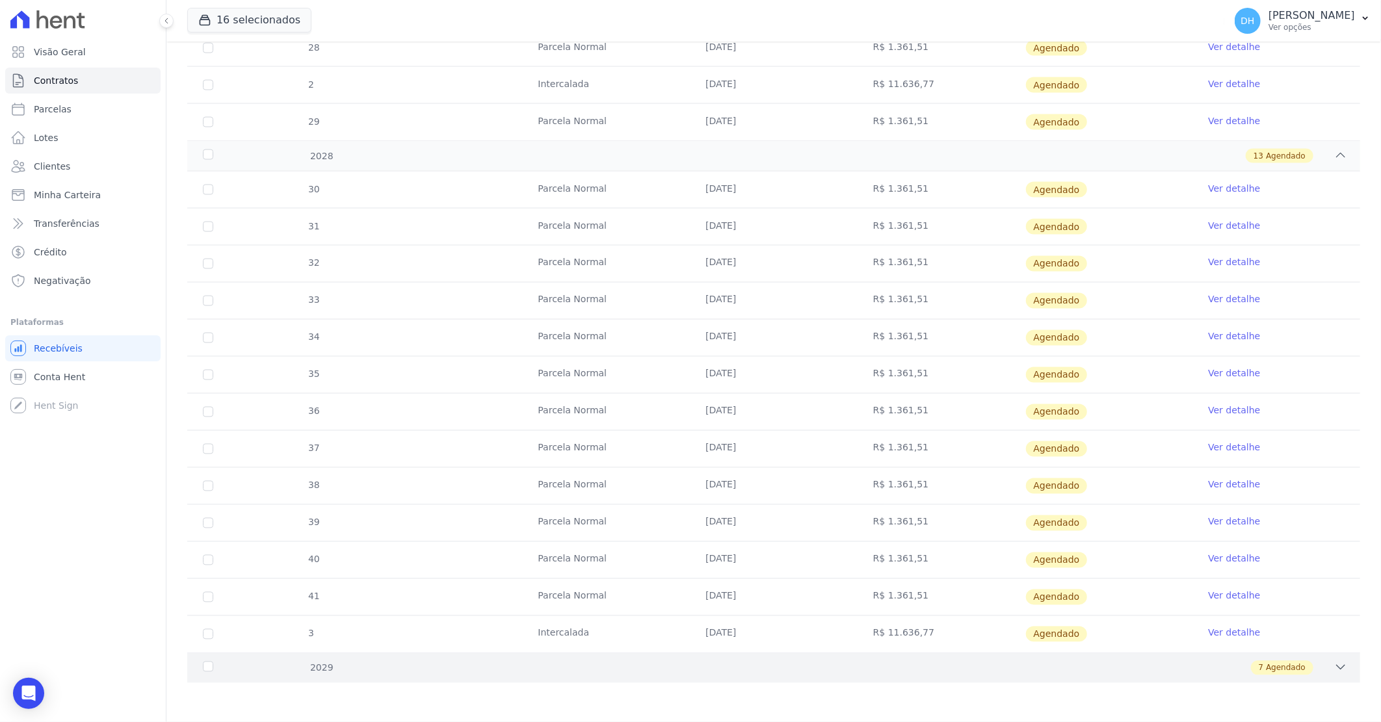
click at [720, 661] on div "2029 7 Agendado" at bounding box center [773, 668] width 1173 height 31
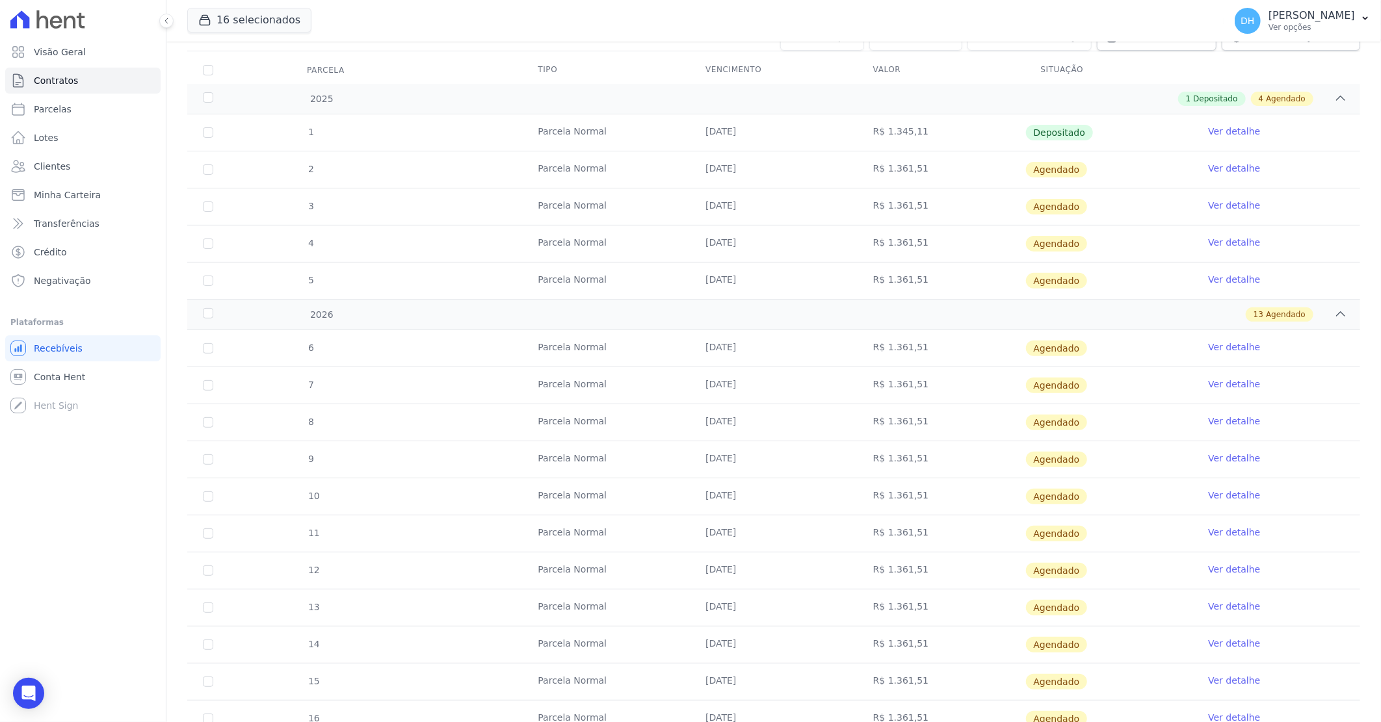
scroll to position [0, 0]
